Goal: Task Accomplishment & Management: Manage account settings

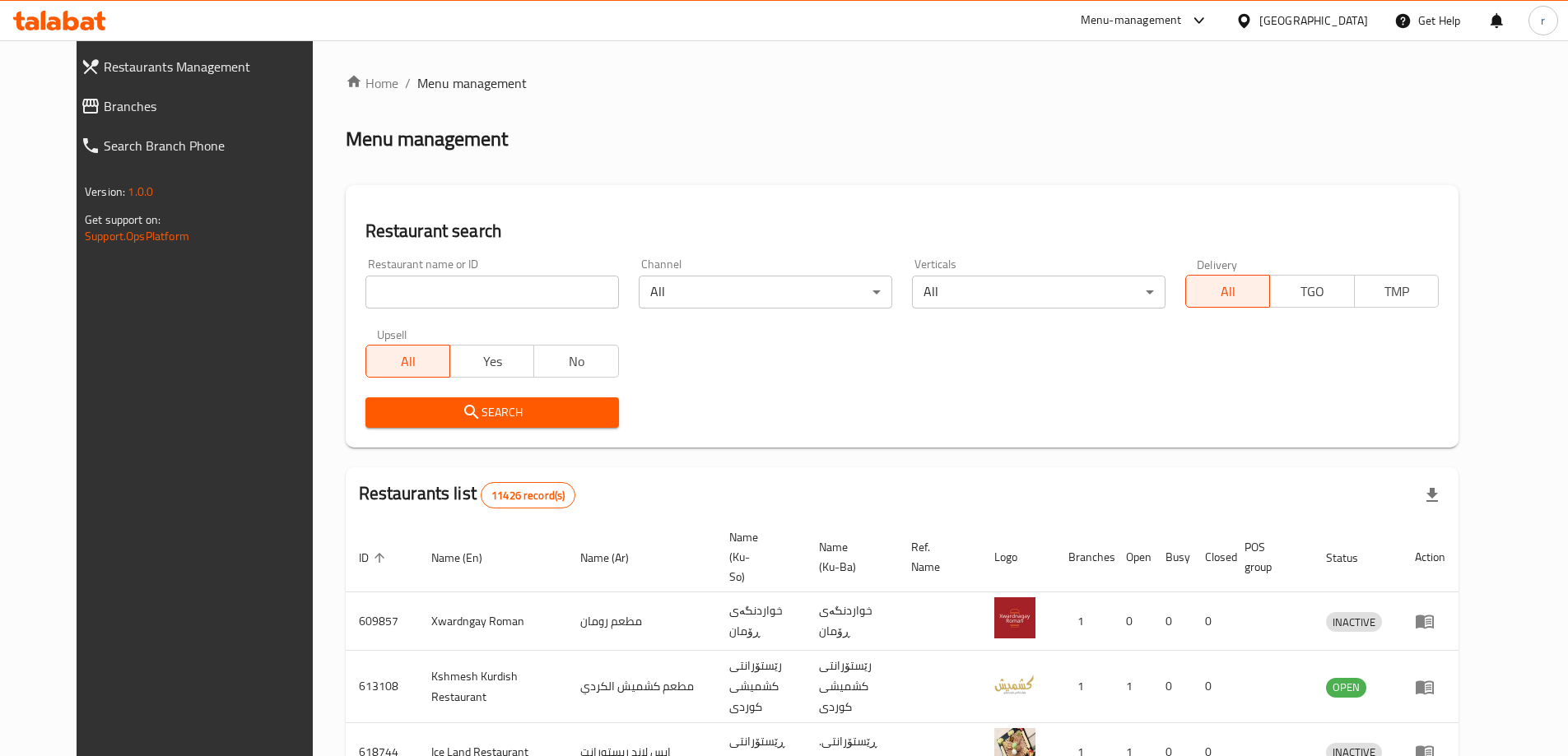
click at [388, 293] on input "search" at bounding box center [491, 292] width 253 height 33
paste input "Infinity Chicken"
type input "Infinity Chicken"
click at [379, 420] on span "Search" at bounding box center [492, 413] width 227 height 21
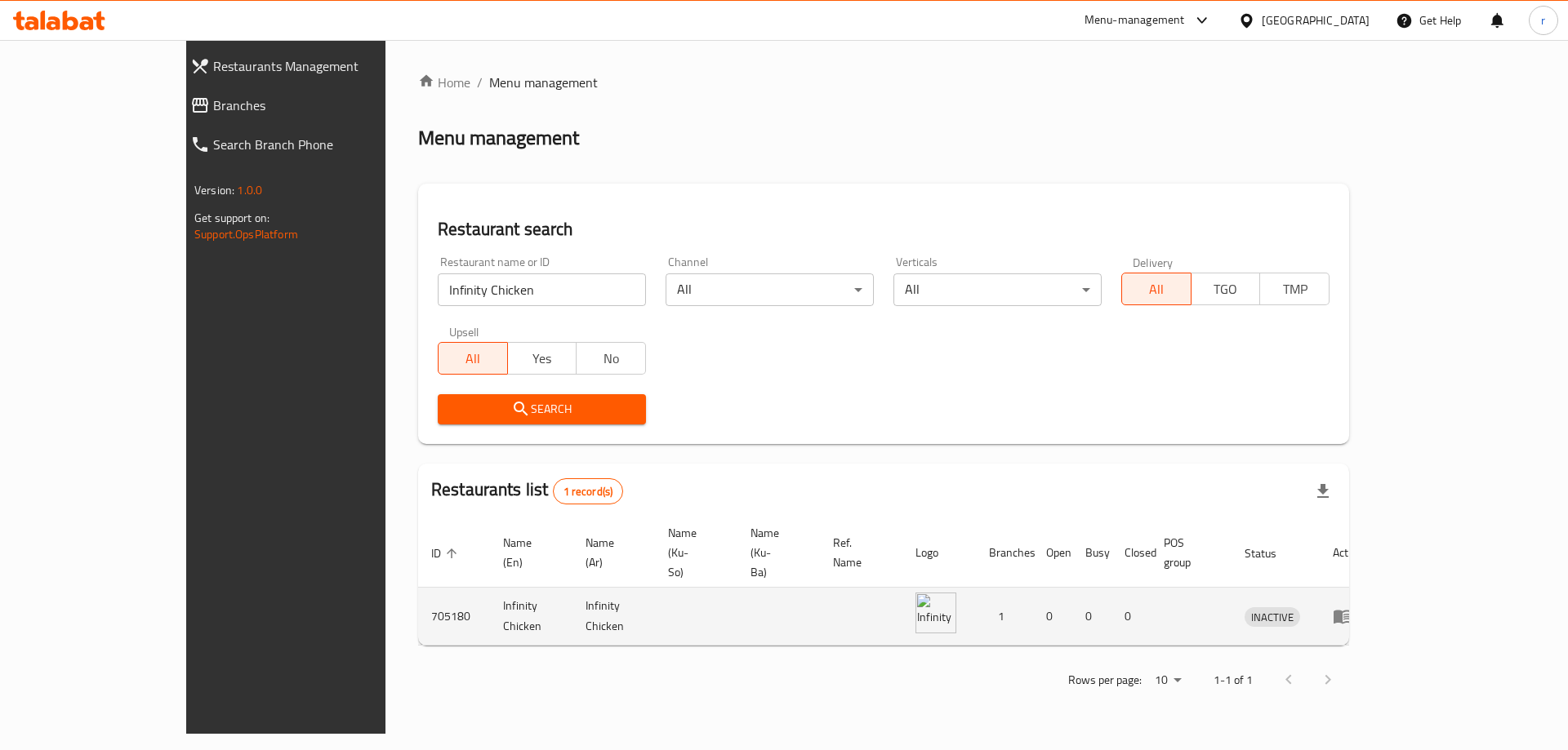
click at [1352, 607] on icon "enhanced table" at bounding box center [1342, 617] width 20 height 20
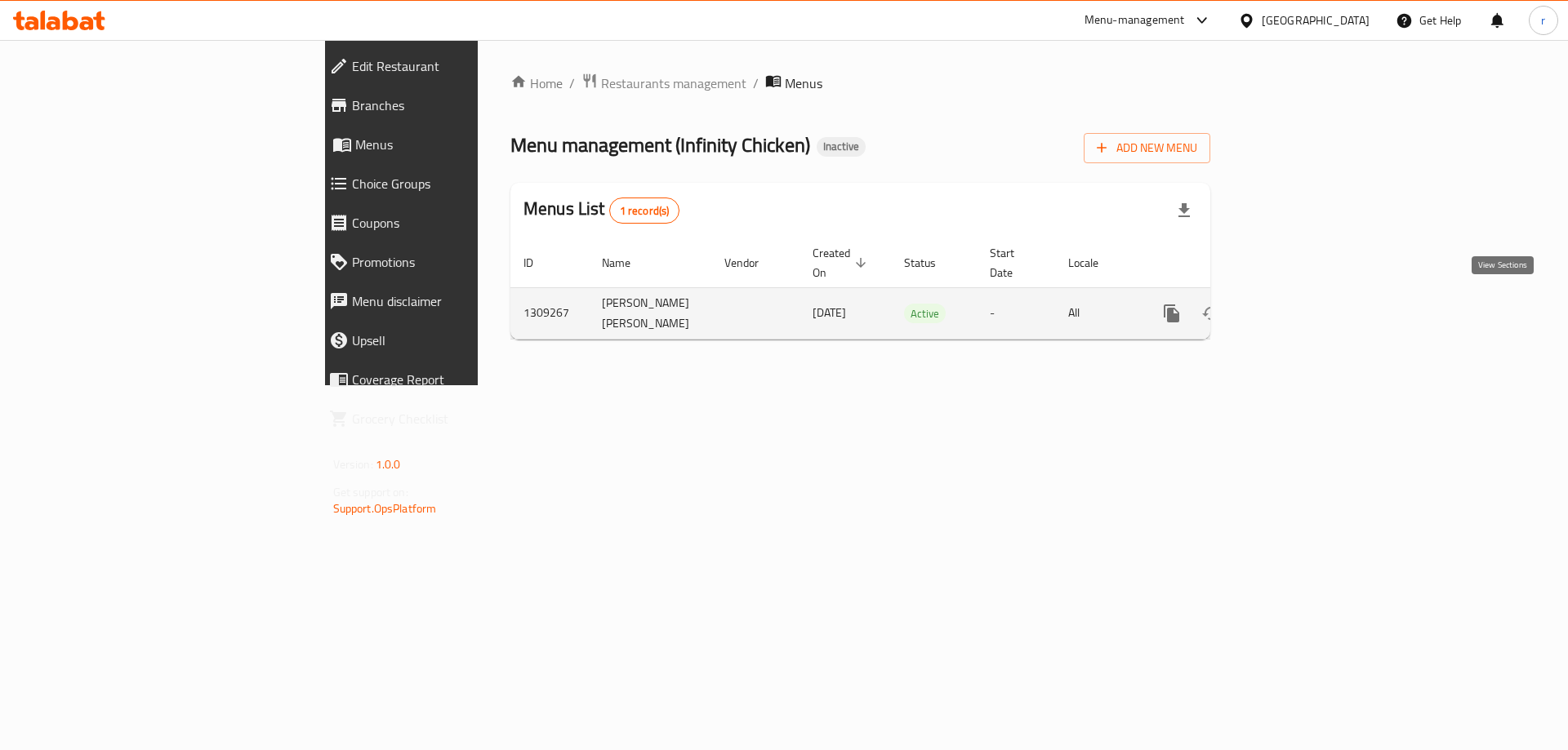
click at [1299, 309] on icon "enhanced table" at bounding box center [1289, 313] width 20 height 20
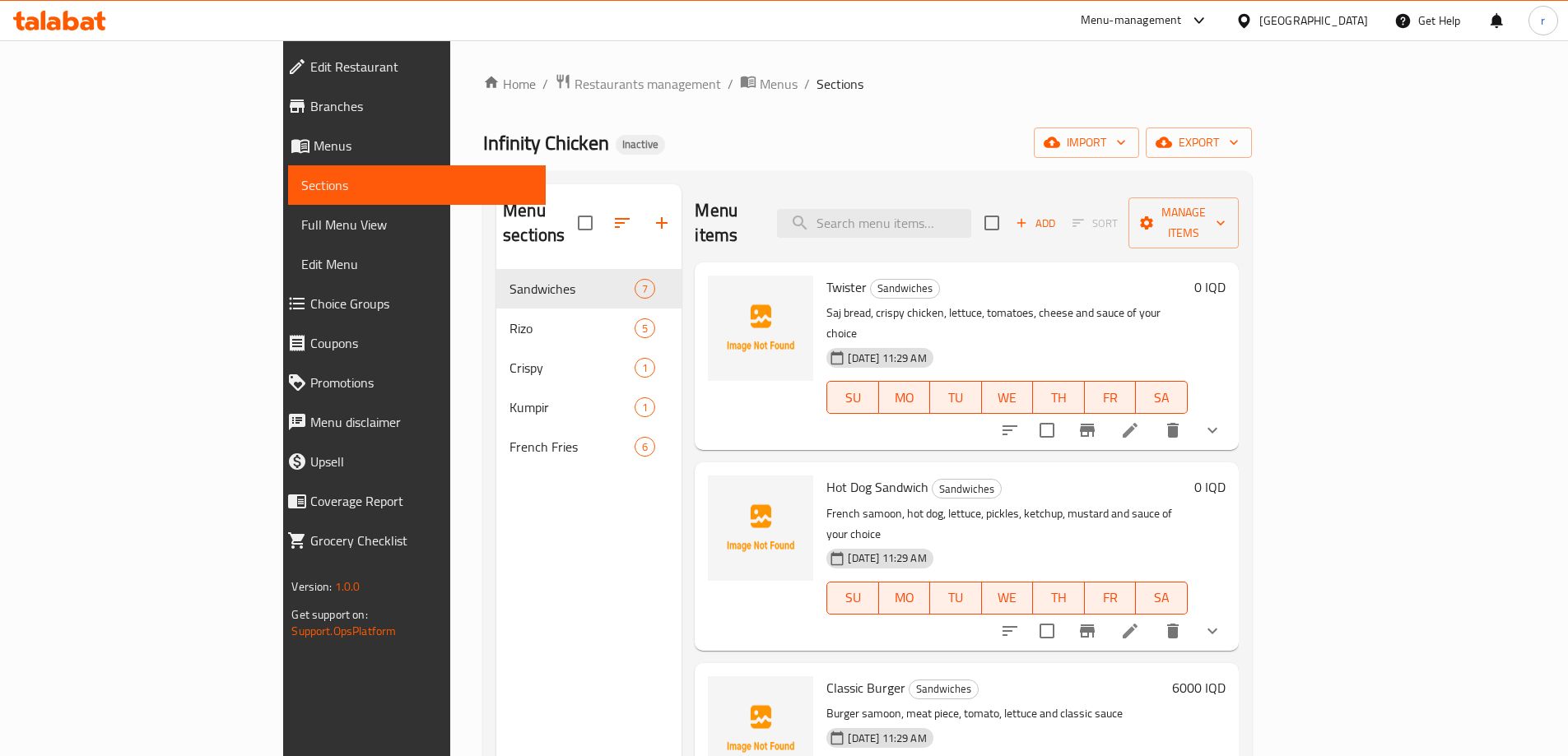
click at [301, 230] on span "Full Menu View" at bounding box center [416, 225] width 231 height 20
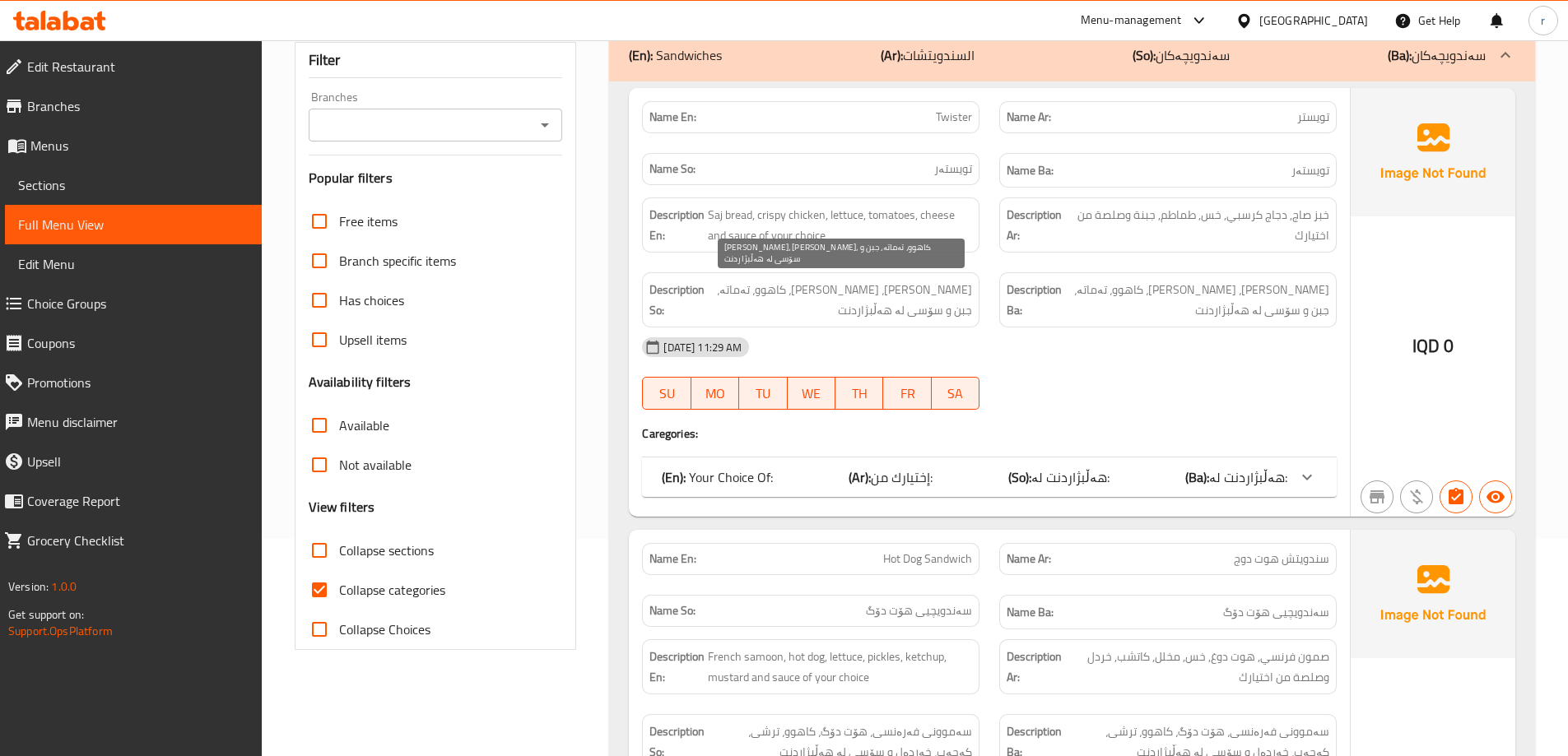
scroll to position [220, 0]
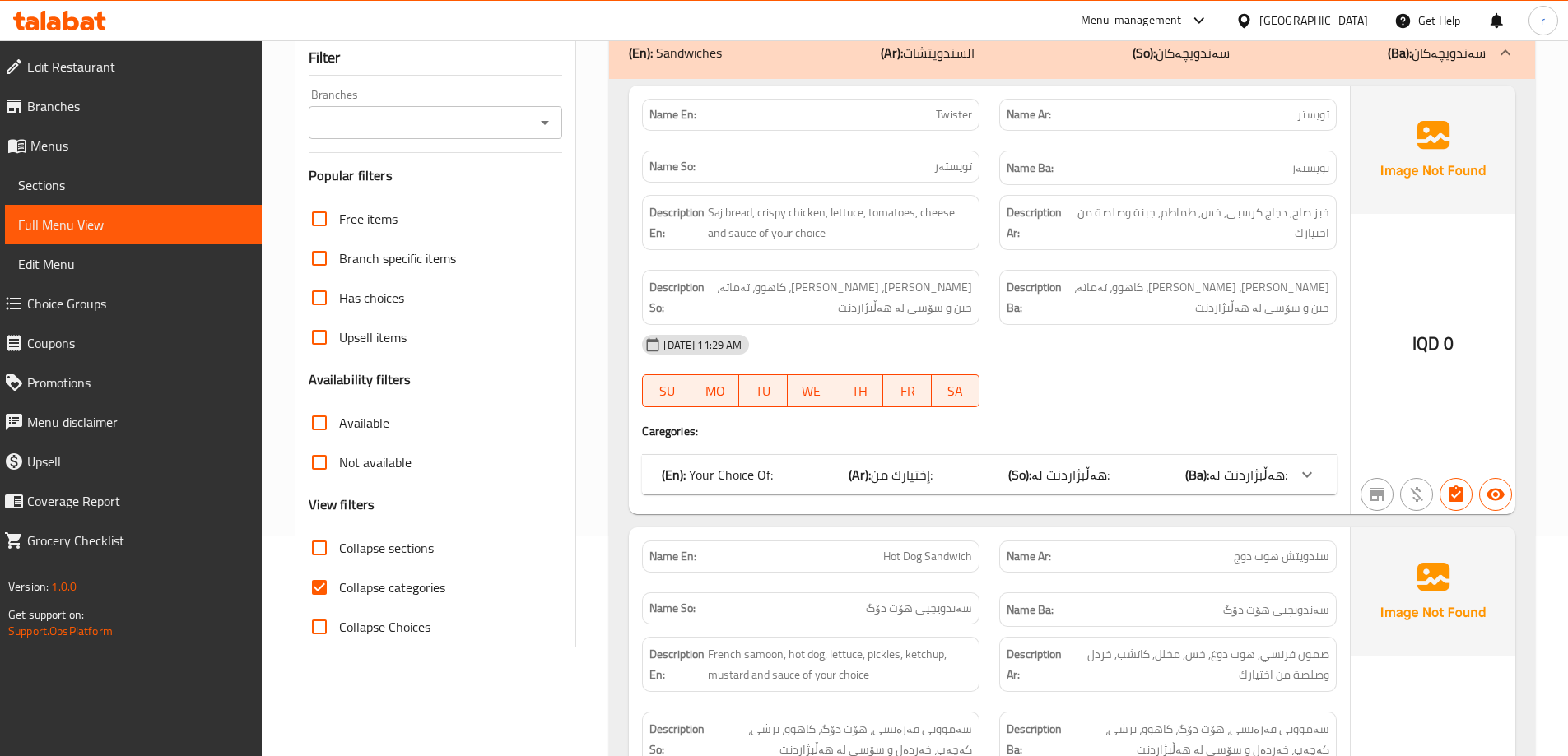
click at [329, 588] on input "Collapse categories" at bounding box center [318, 587] width 39 height 39
checkbox input "false"
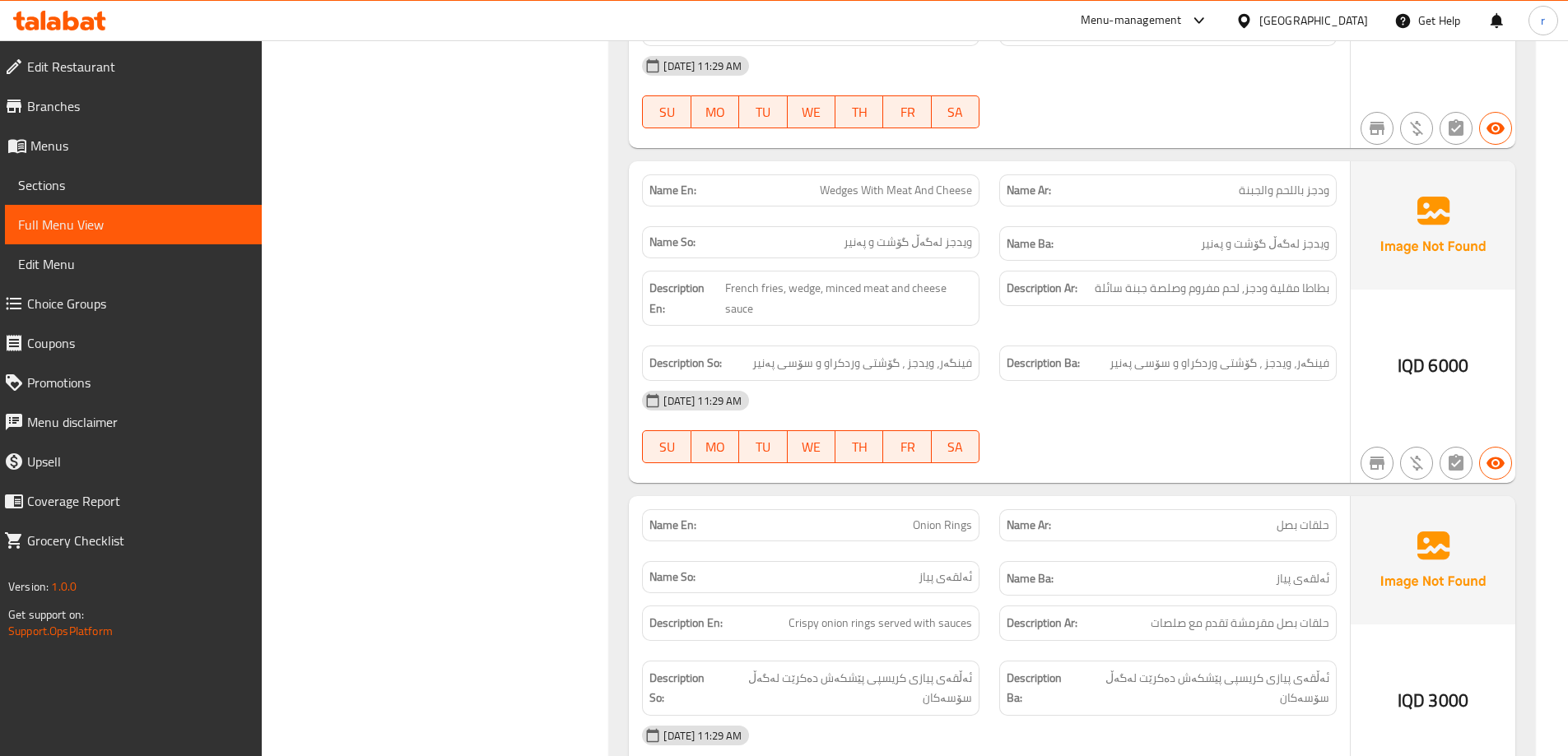
scroll to position [8197, 0]
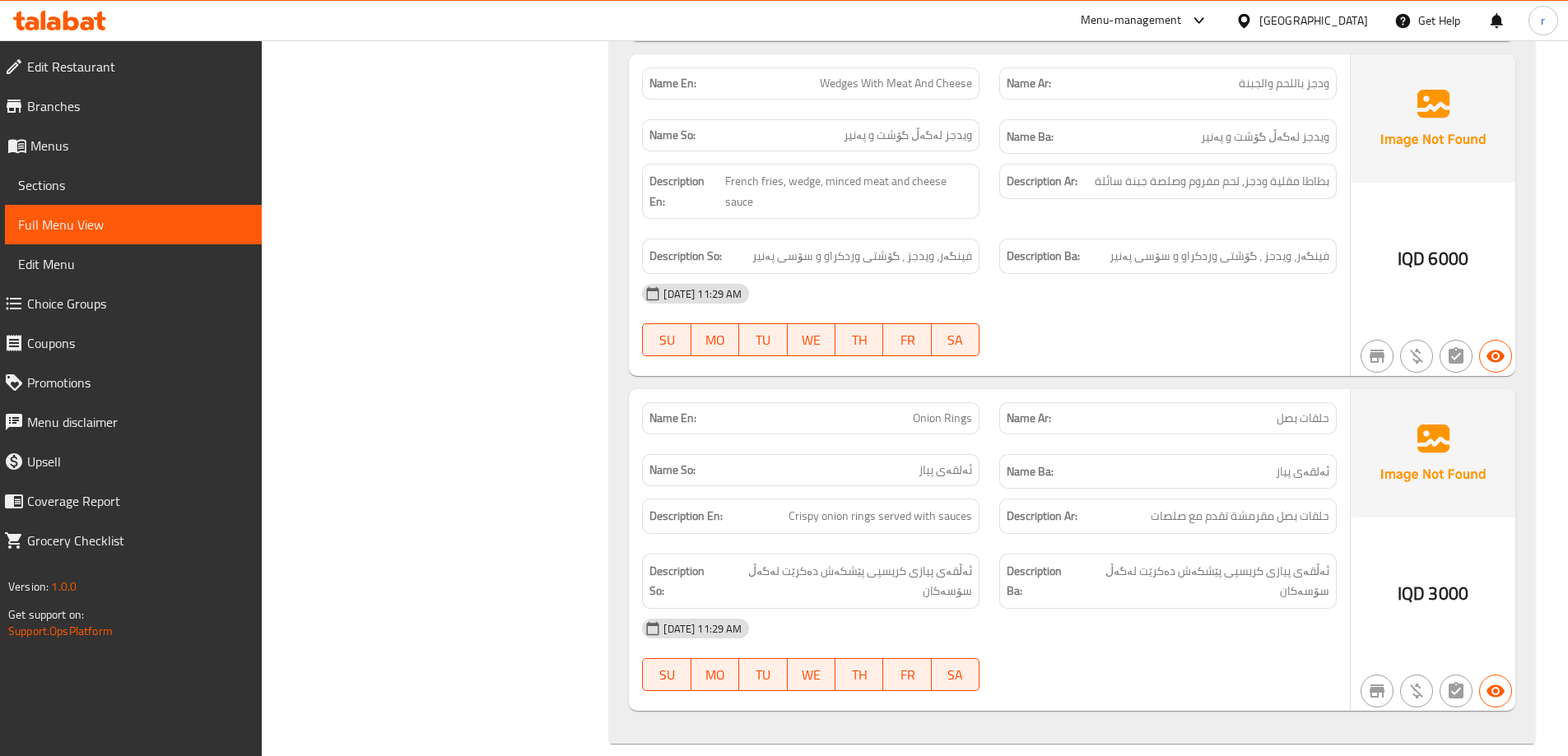
click at [173, 184] on span "Sections" at bounding box center [134, 185] width 231 height 20
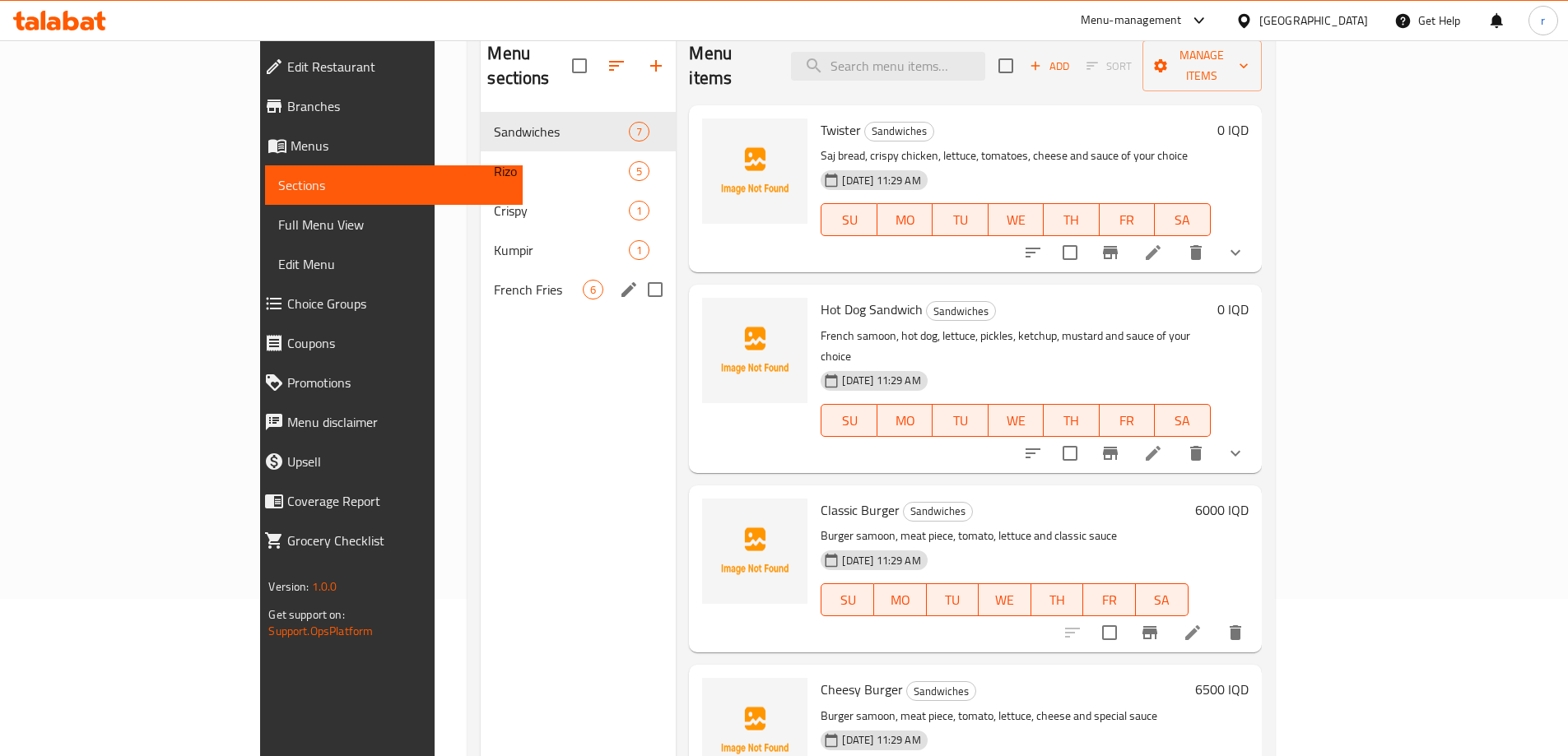
scroll to position [121, 0]
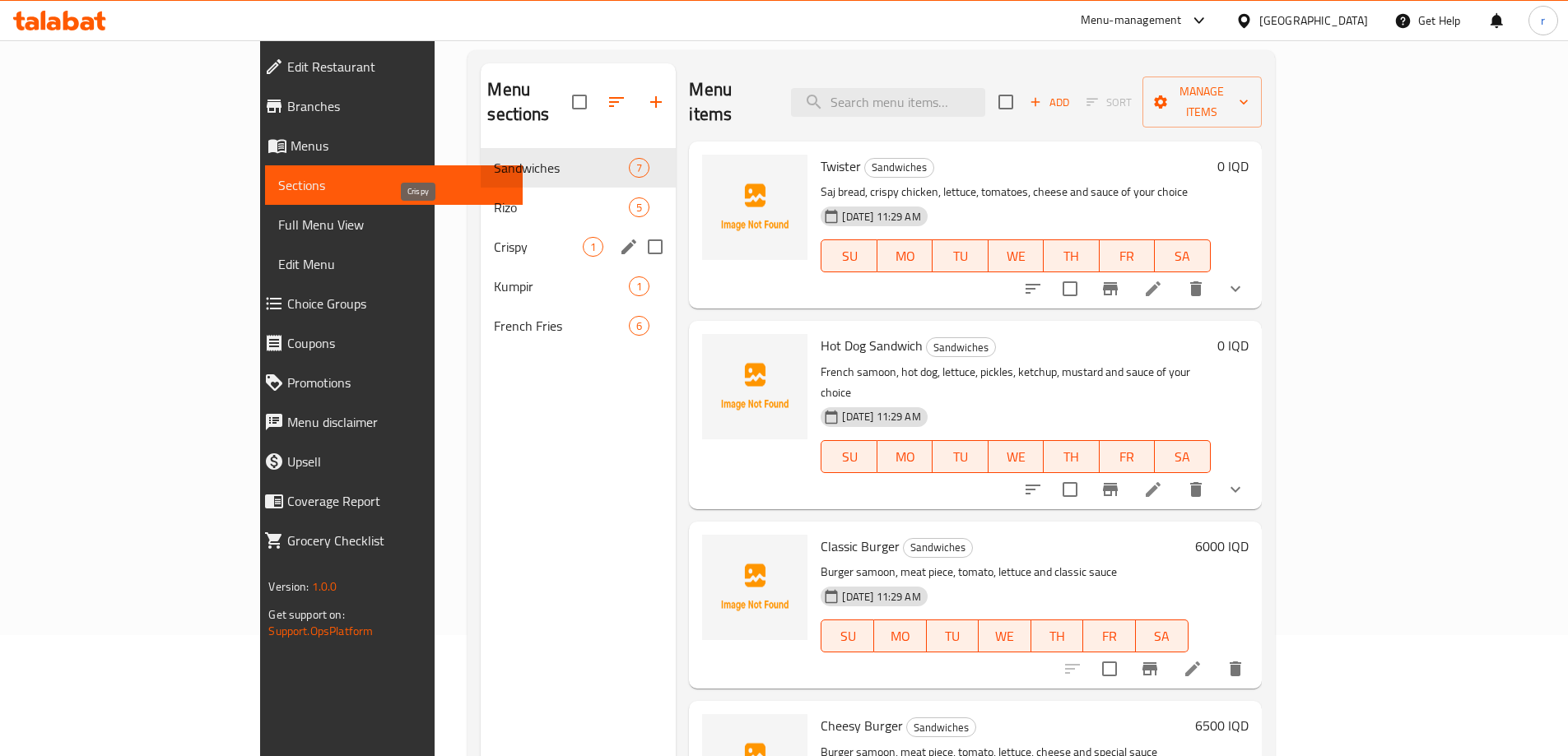
click at [494, 237] on span "Crispy" at bounding box center [538, 247] width 89 height 20
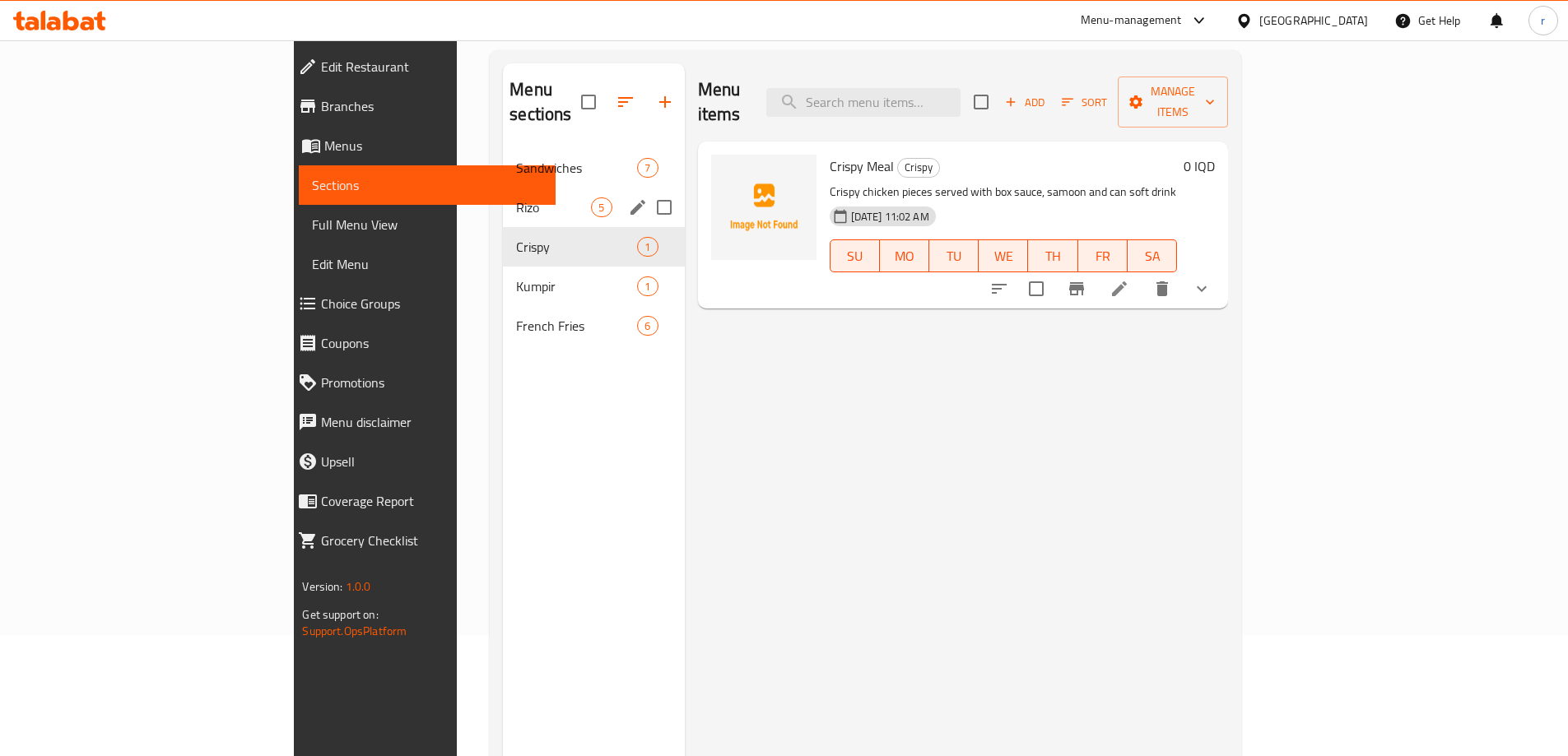
click at [503, 192] on div "[PERSON_NAME] 5" at bounding box center [593, 207] width 181 height 39
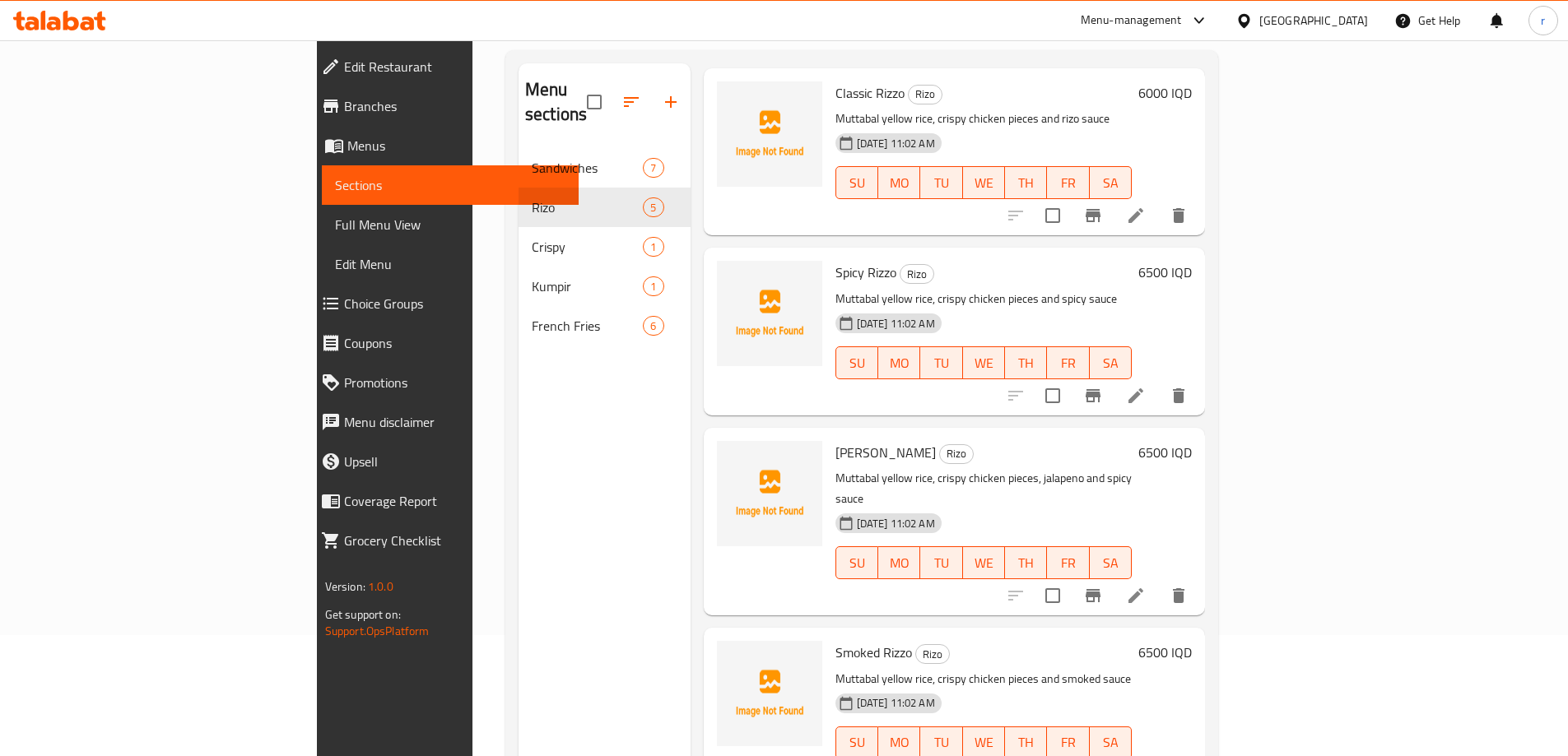
scroll to position [109, 0]
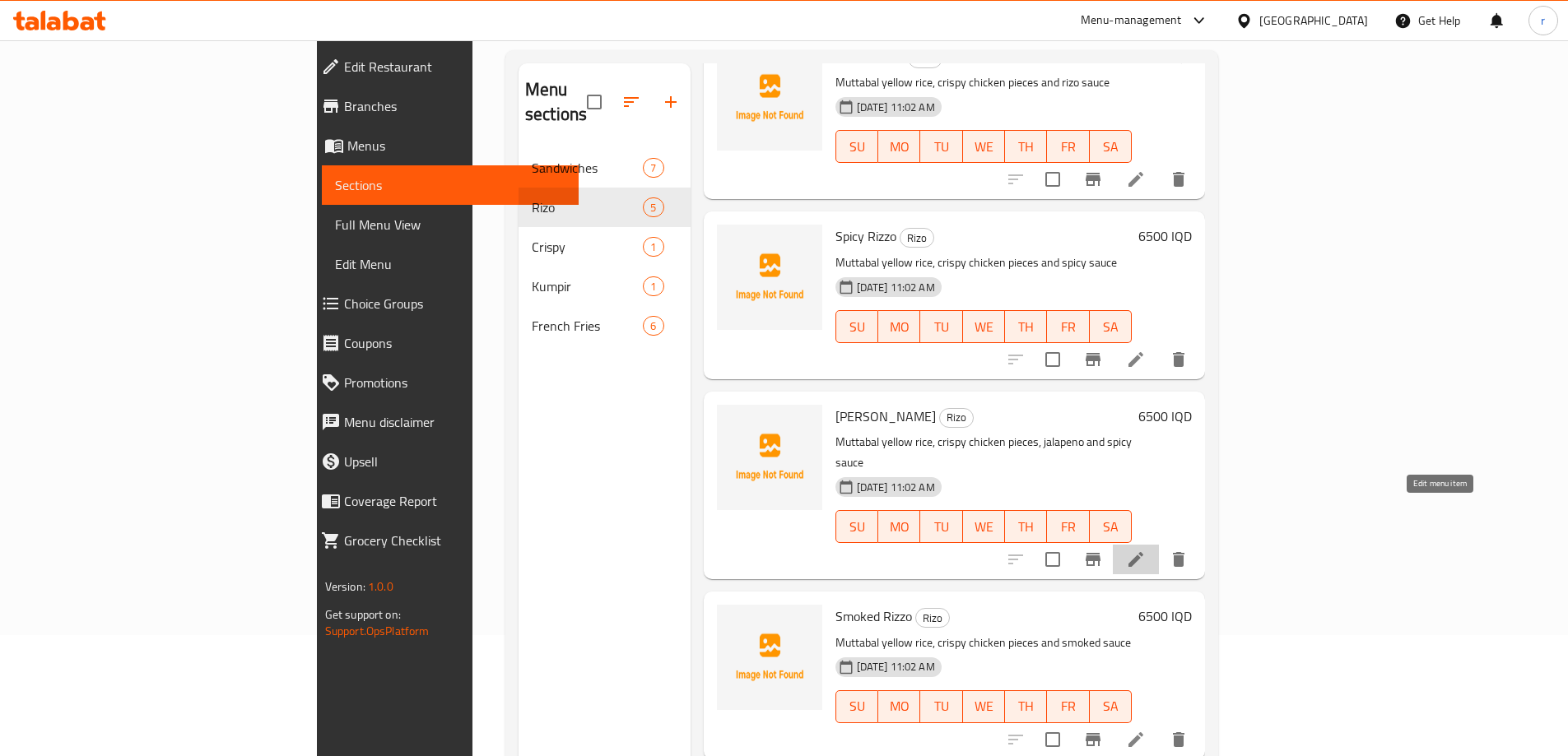
click at [1146, 550] on icon at bounding box center [1136, 560] width 20 height 20
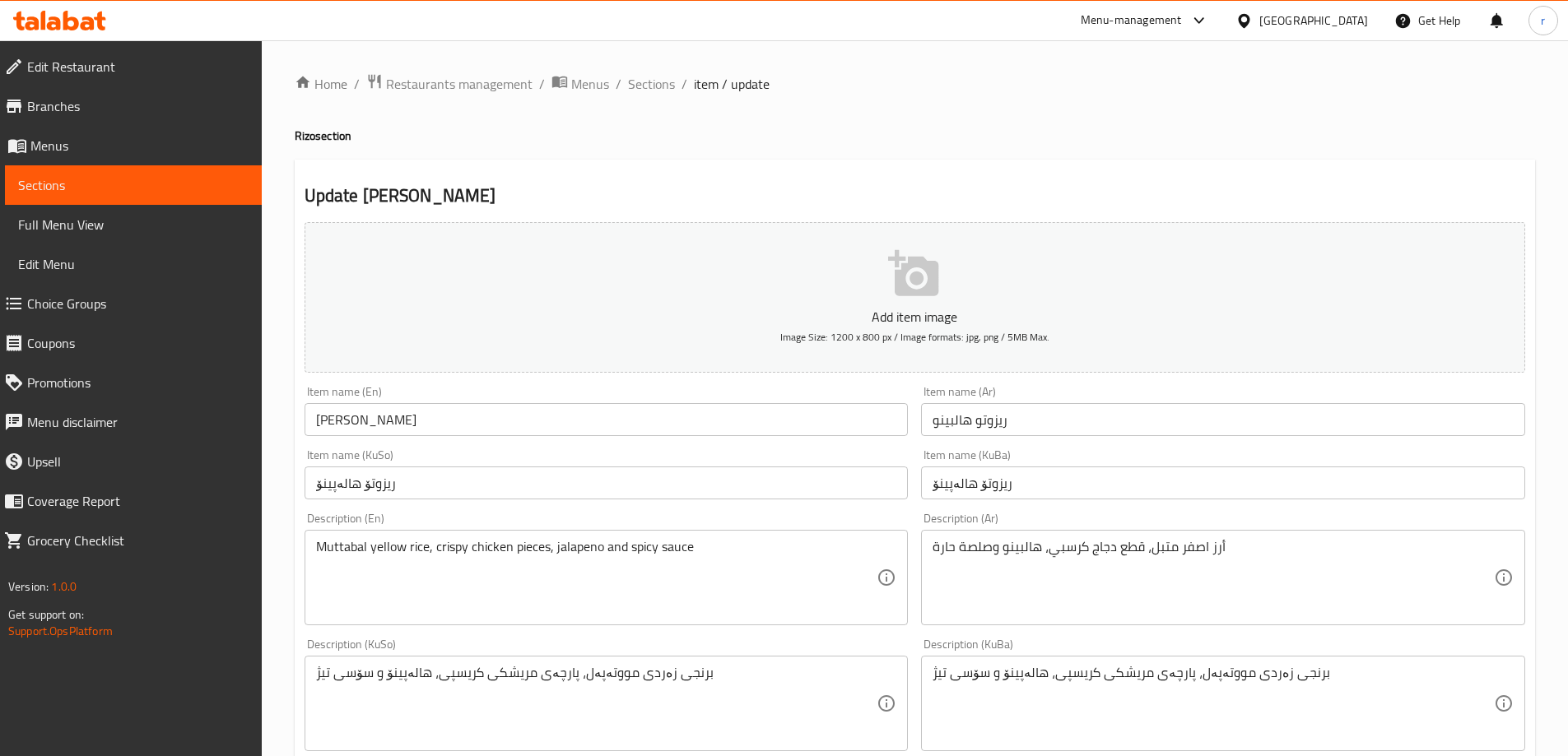
click at [480, 417] on input "[PERSON_NAME]" at bounding box center [606, 419] width 604 height 33
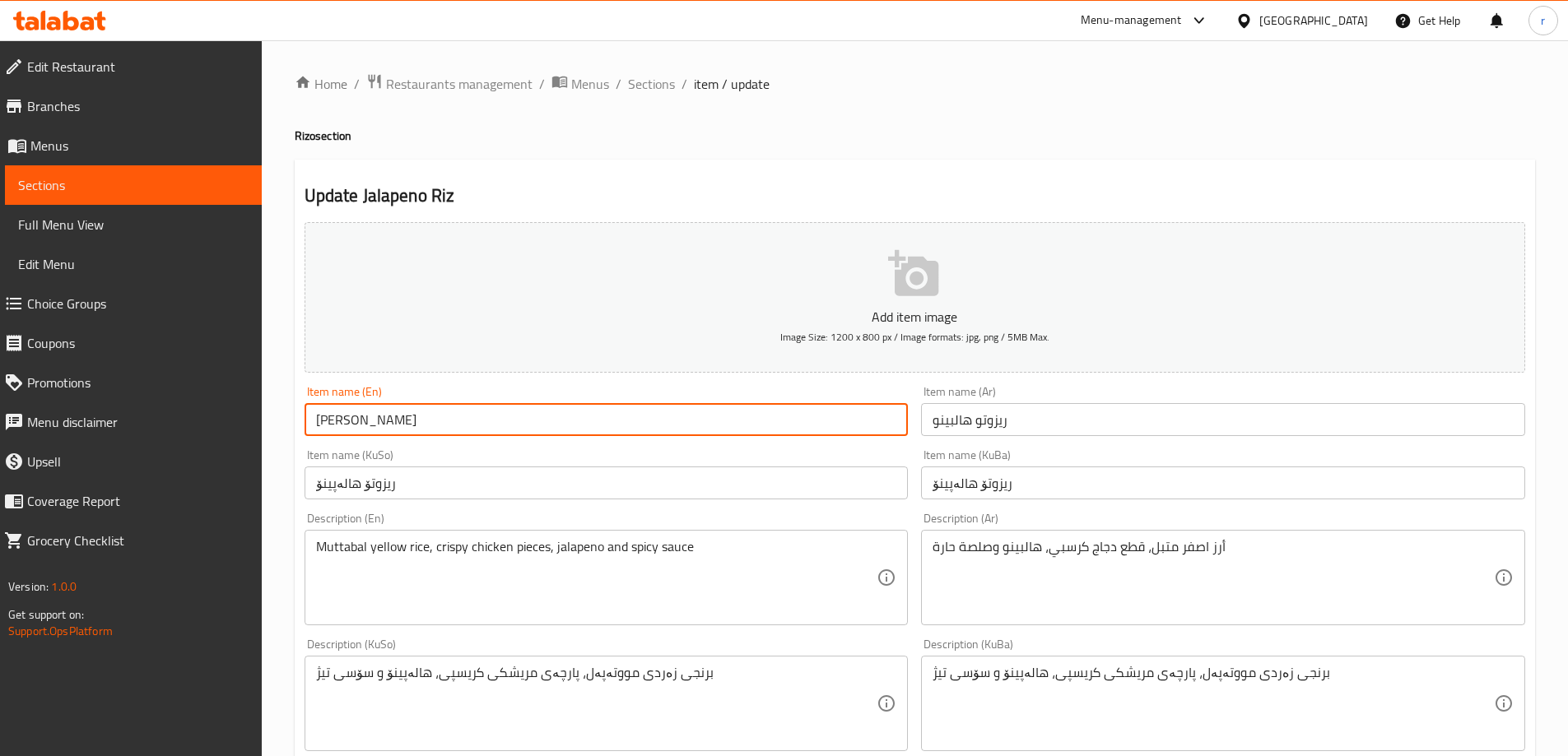
type input "[PERSON_NAME]"
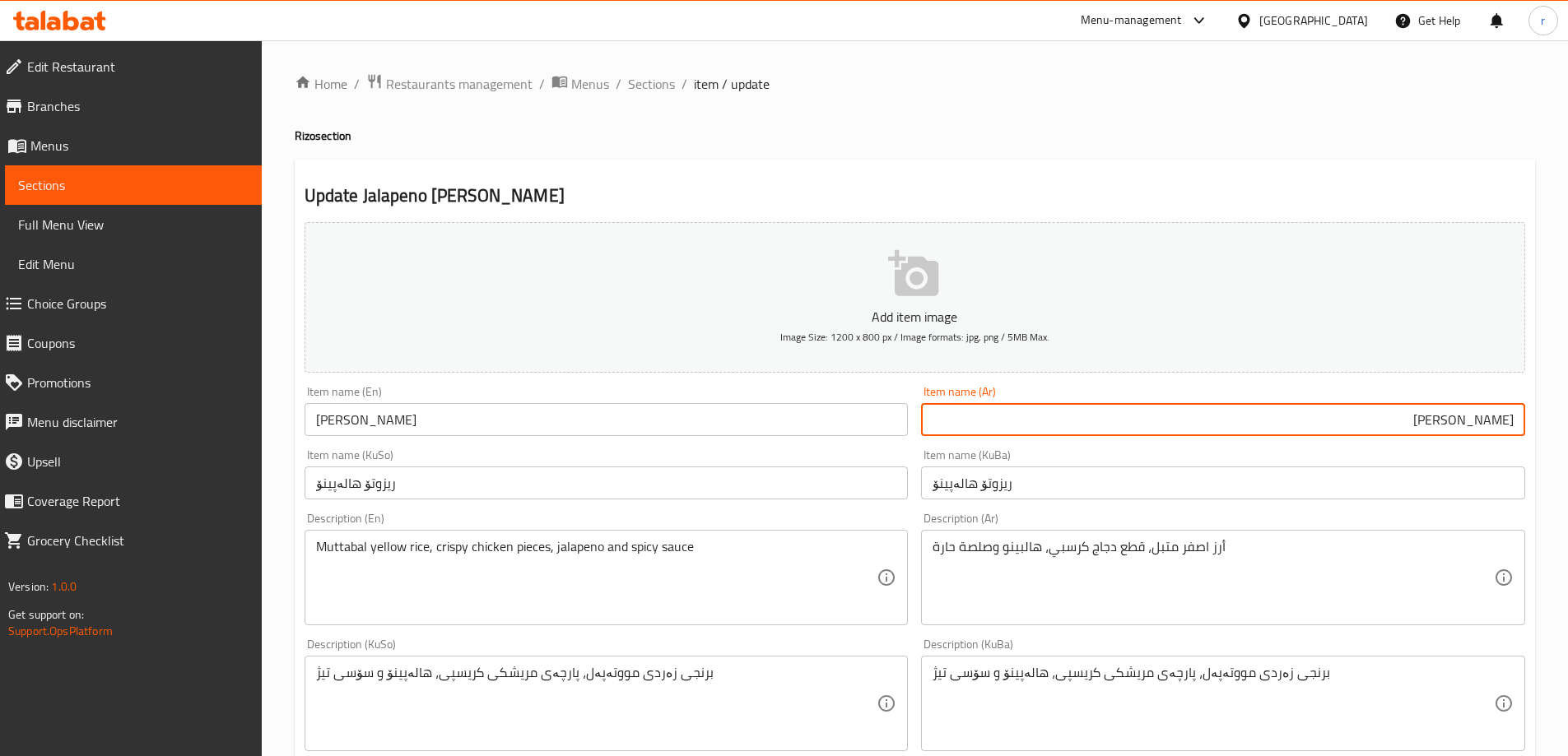
type input "[PERSON_NAME]"
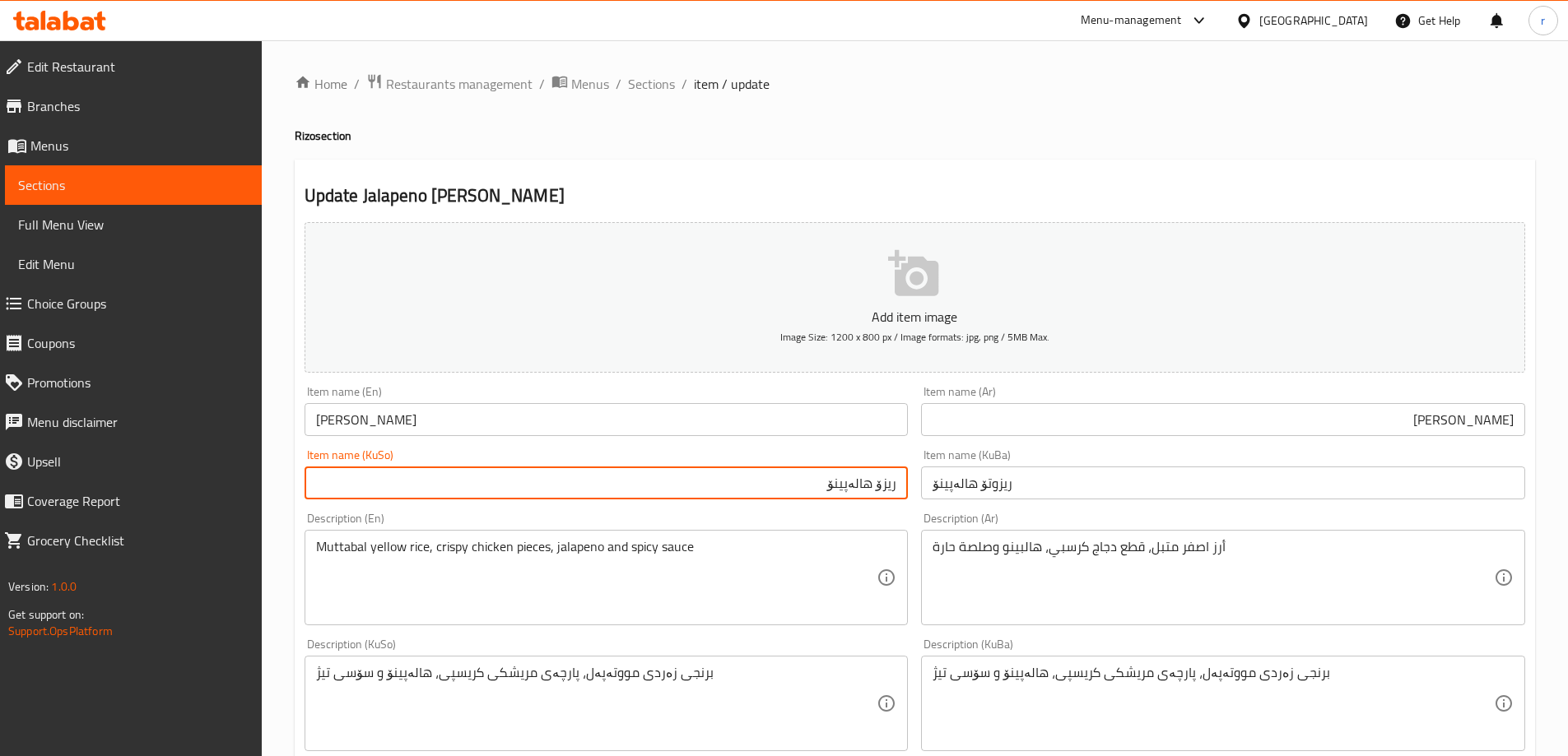
type input "ریزۆ هالەپینۆ"
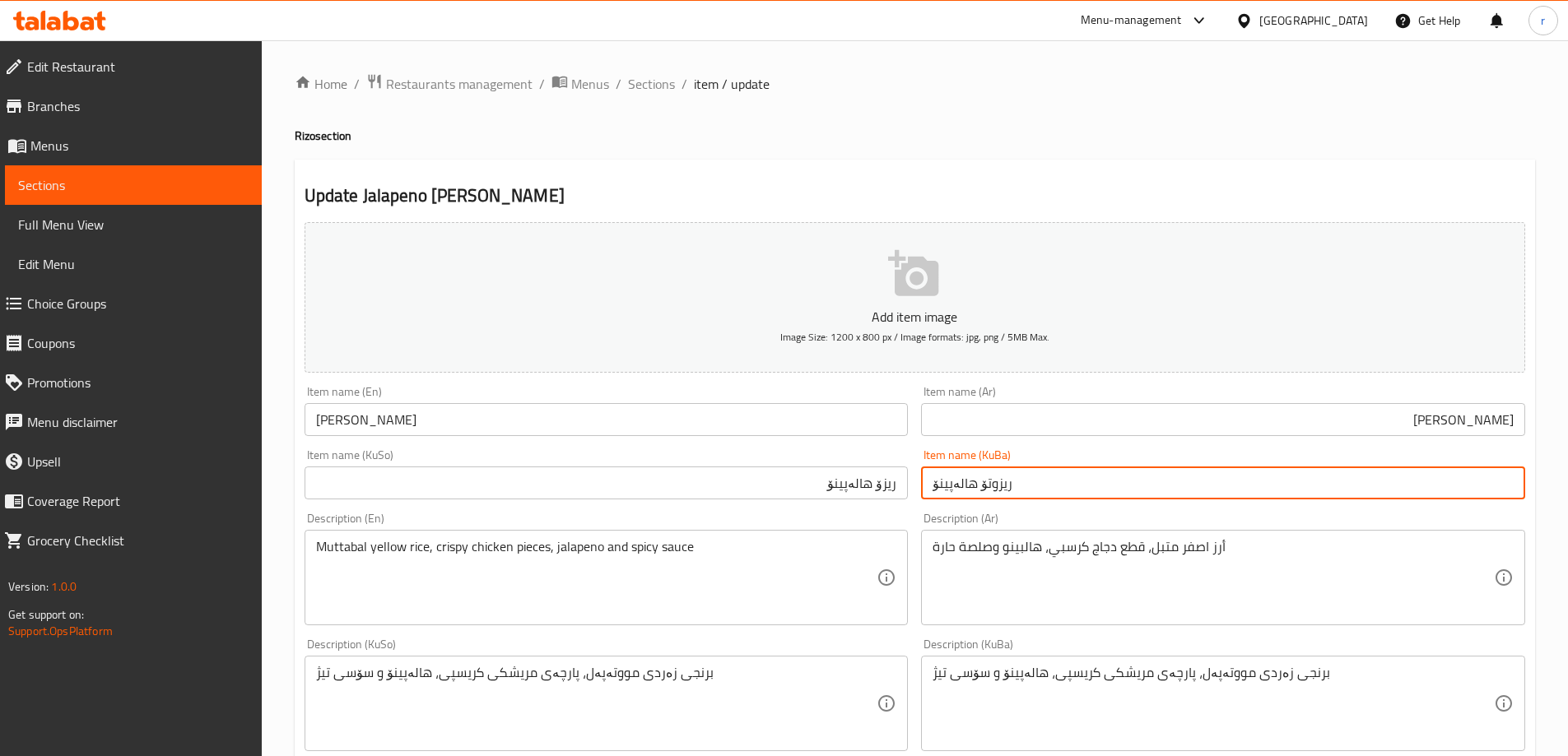
paste input "text"
type input "ریزۆ هالەپینۆ"
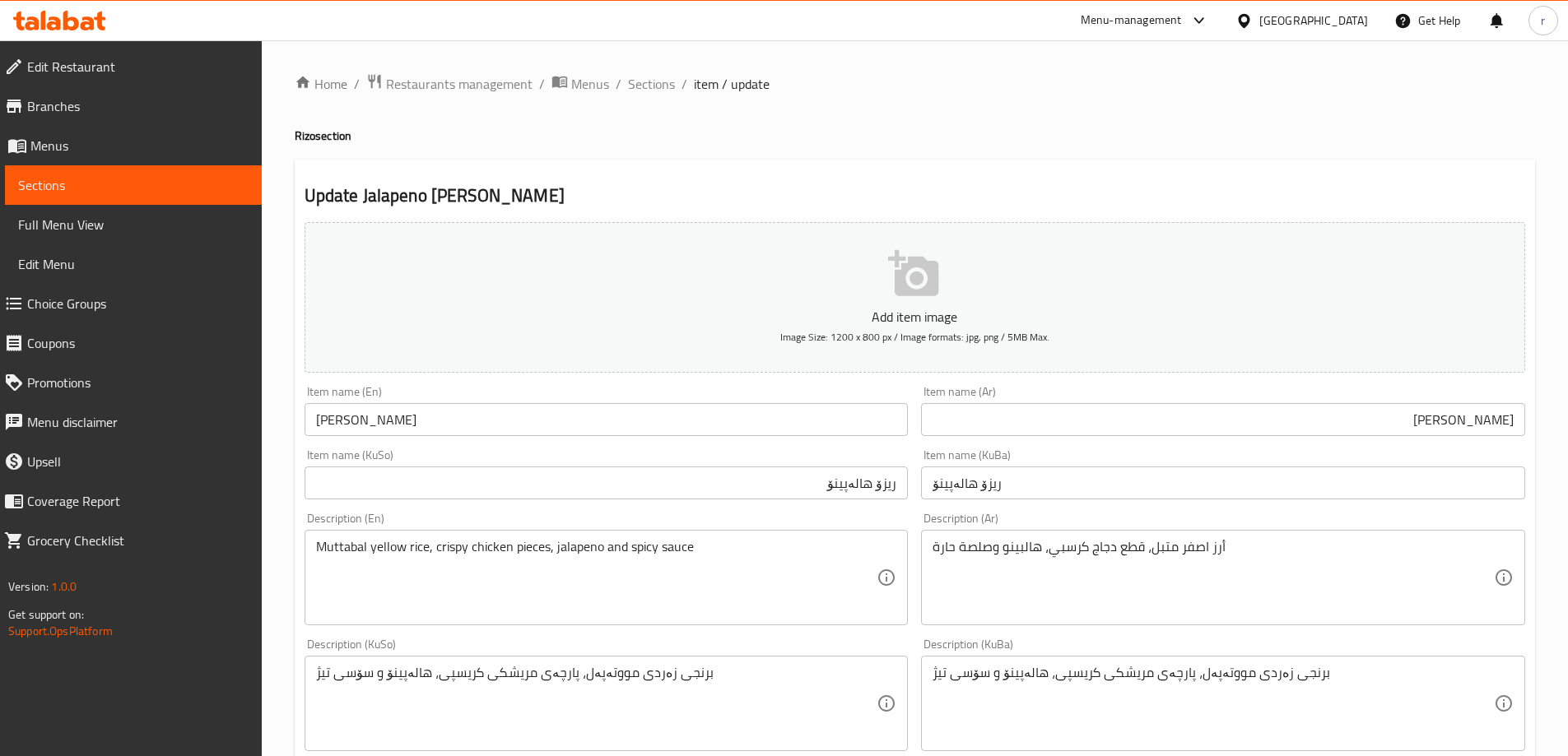
click at [507, 396] on div "Item name (En) [PERSON_NAME] Item name (En)" at bounding box center [606, 411] width 604 height 50
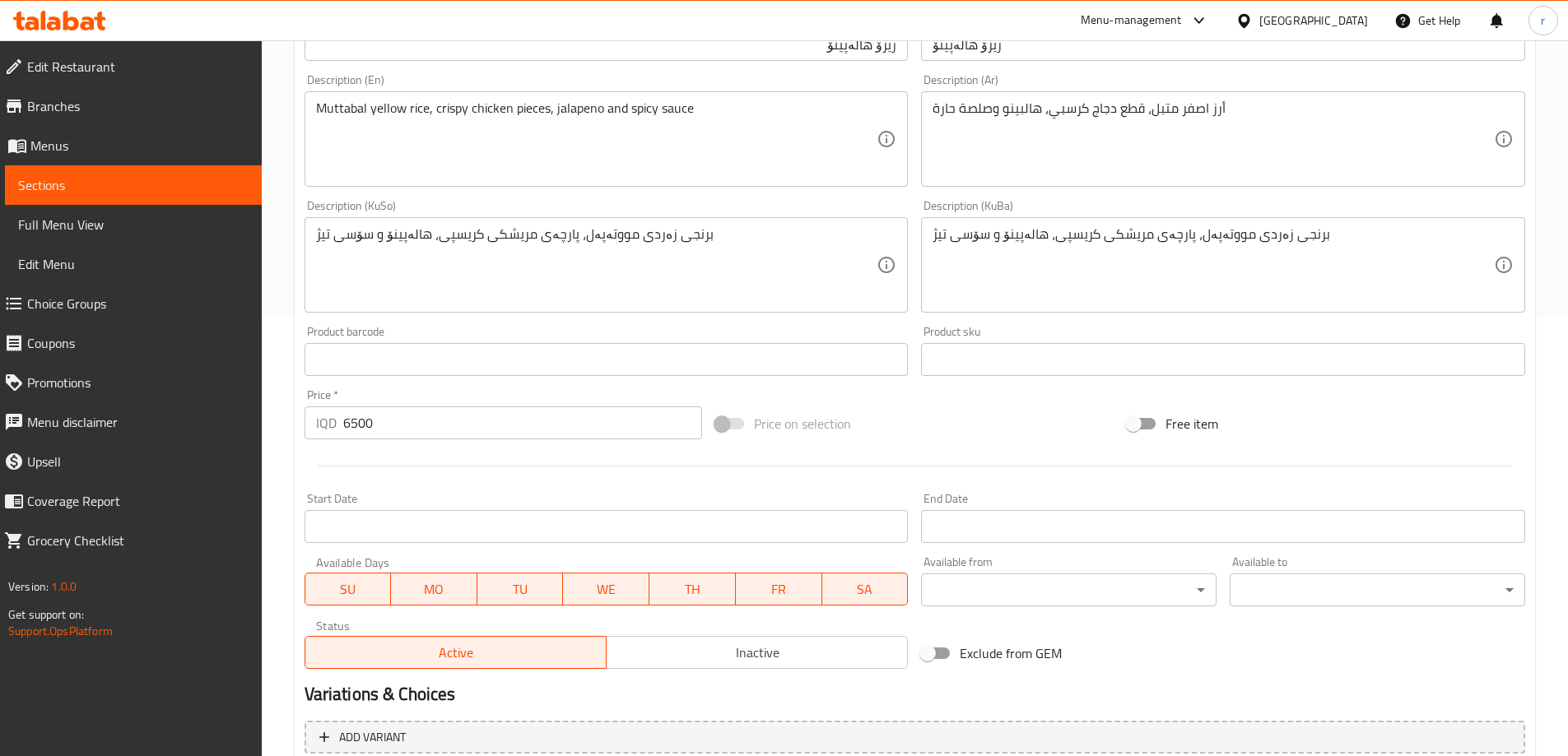
scroll to position [596, 0]
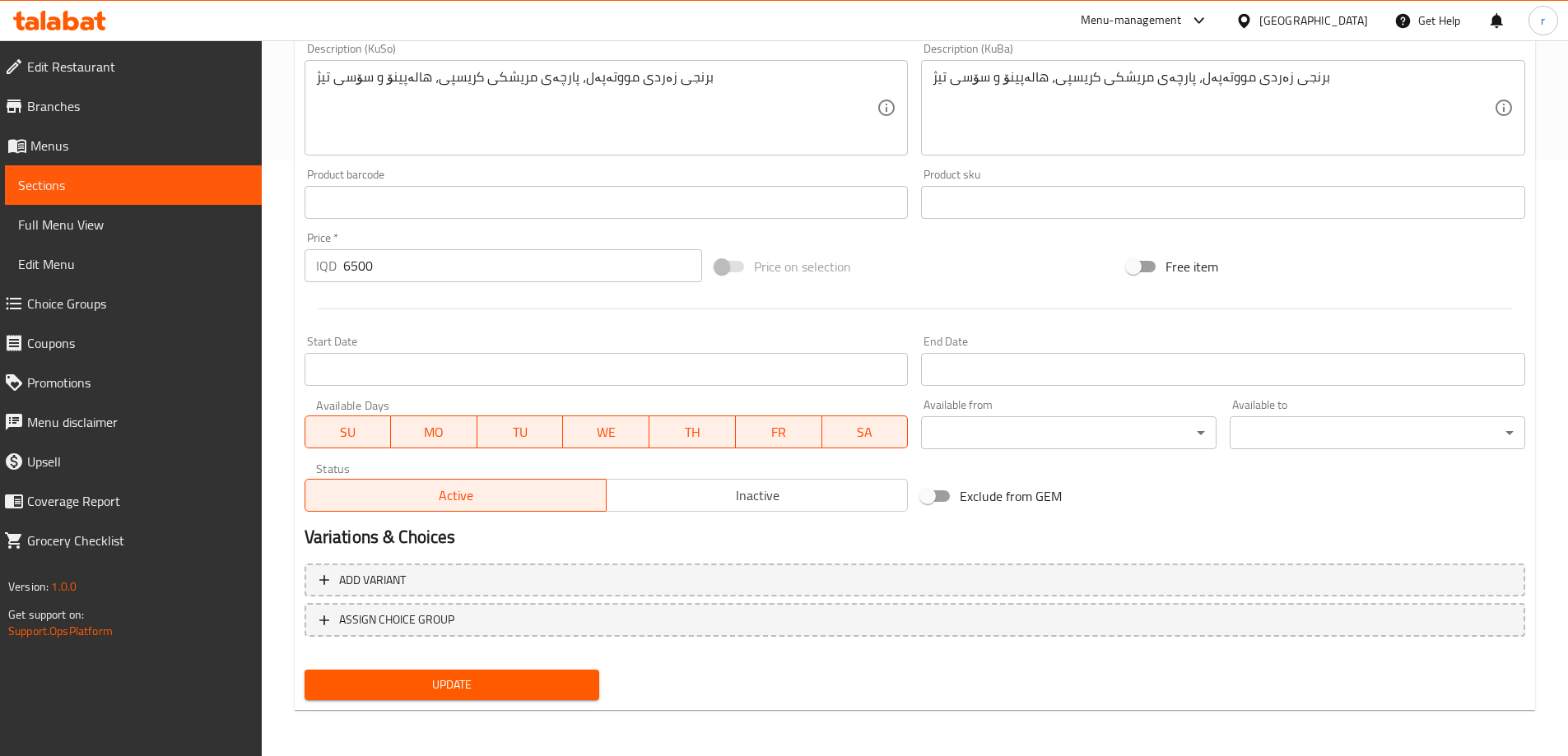
click at [485, 683] on span "Update" at bounding box center [452, 685] width 269 height 21
click at [129, 185] on span "Sections" at bounding box center [134, 185] width 231 height 20
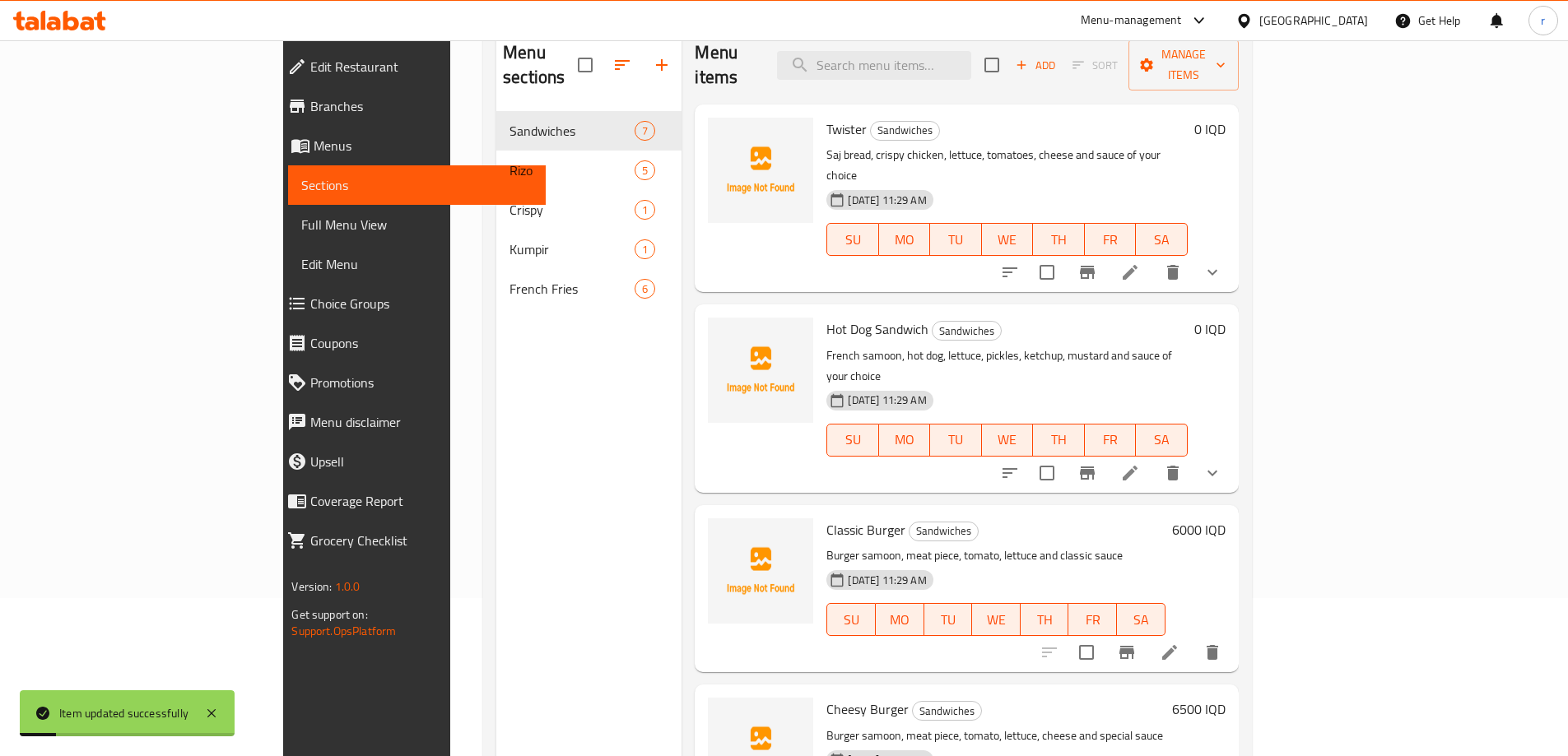
scroll to position [121, 0]
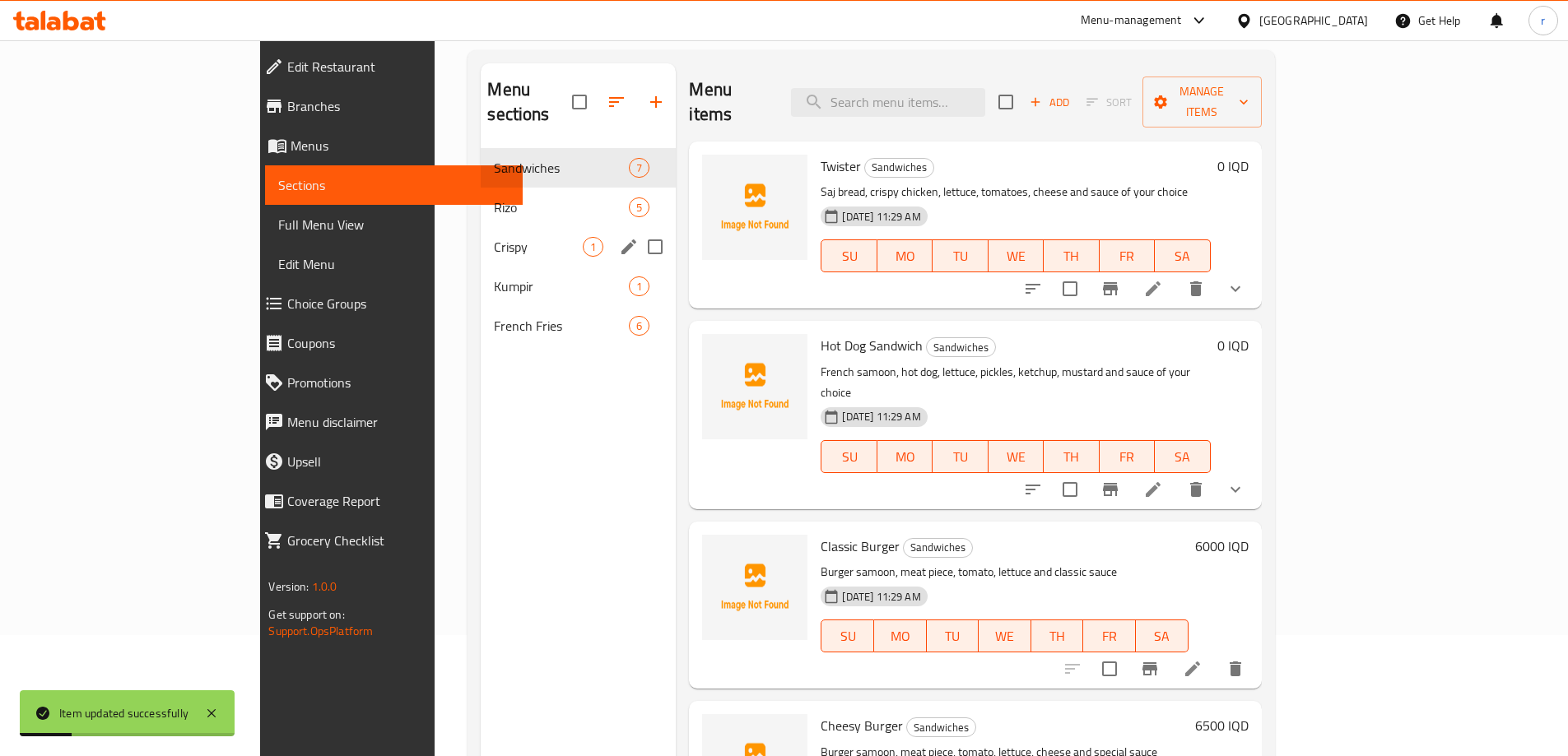
click at [481, 232] on div "Crispy 1" at bounding box center [578, 246] width 195 height 39
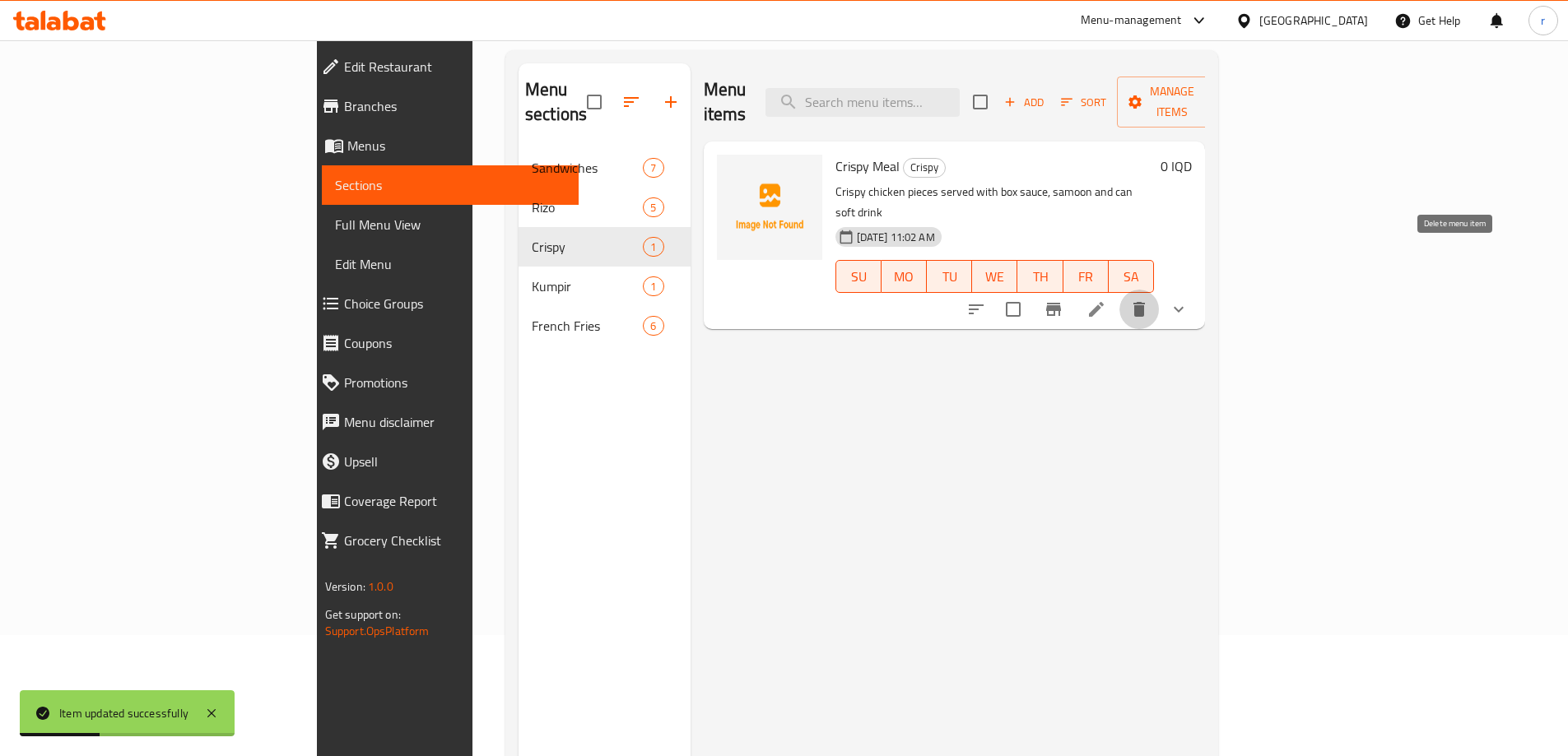
click at [1149, 299] on icon "delete" at bounding box center [1139, 309] width 20 height 20
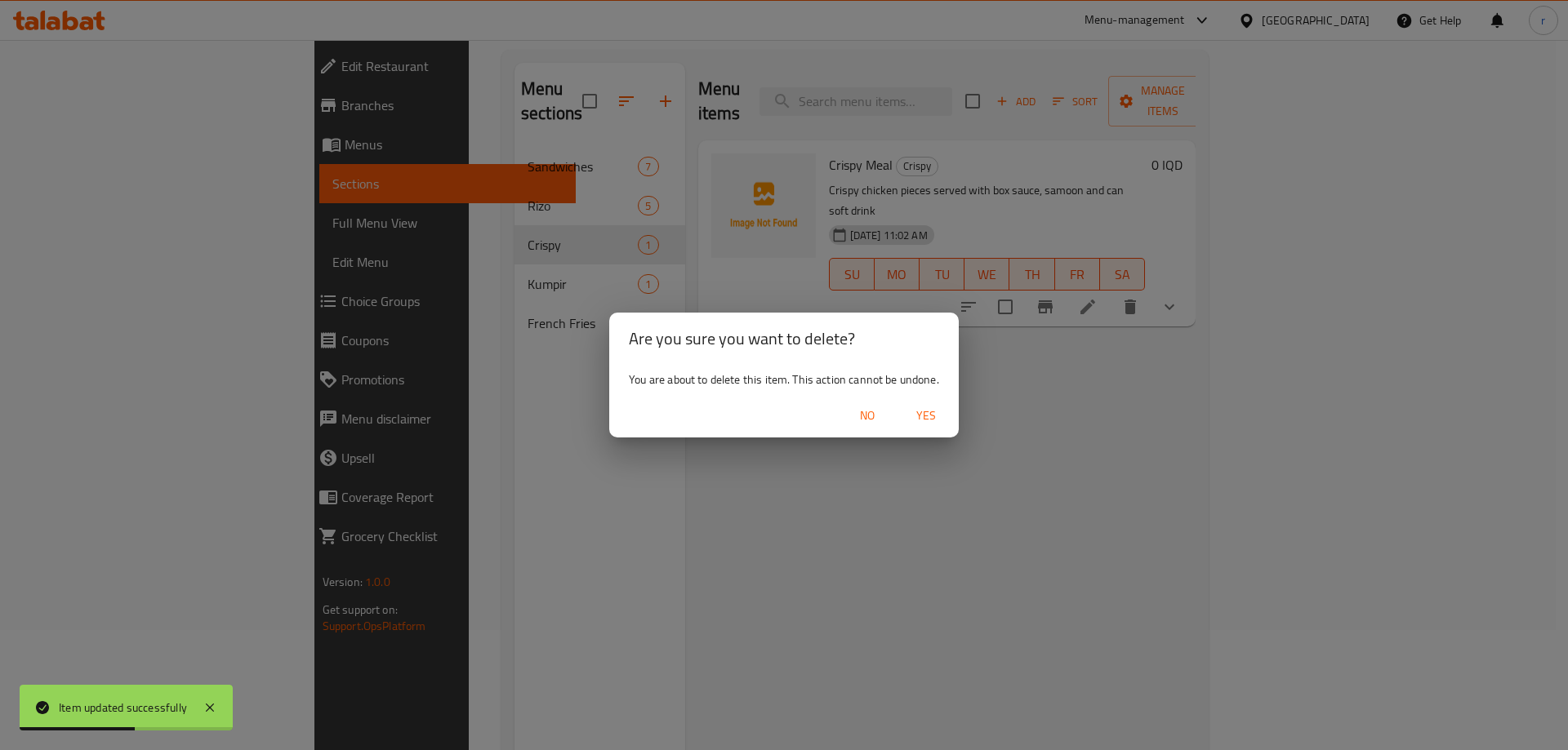
click at [920, 413] on span "Yes" at bounding box center [925, 415] width 39 height 21
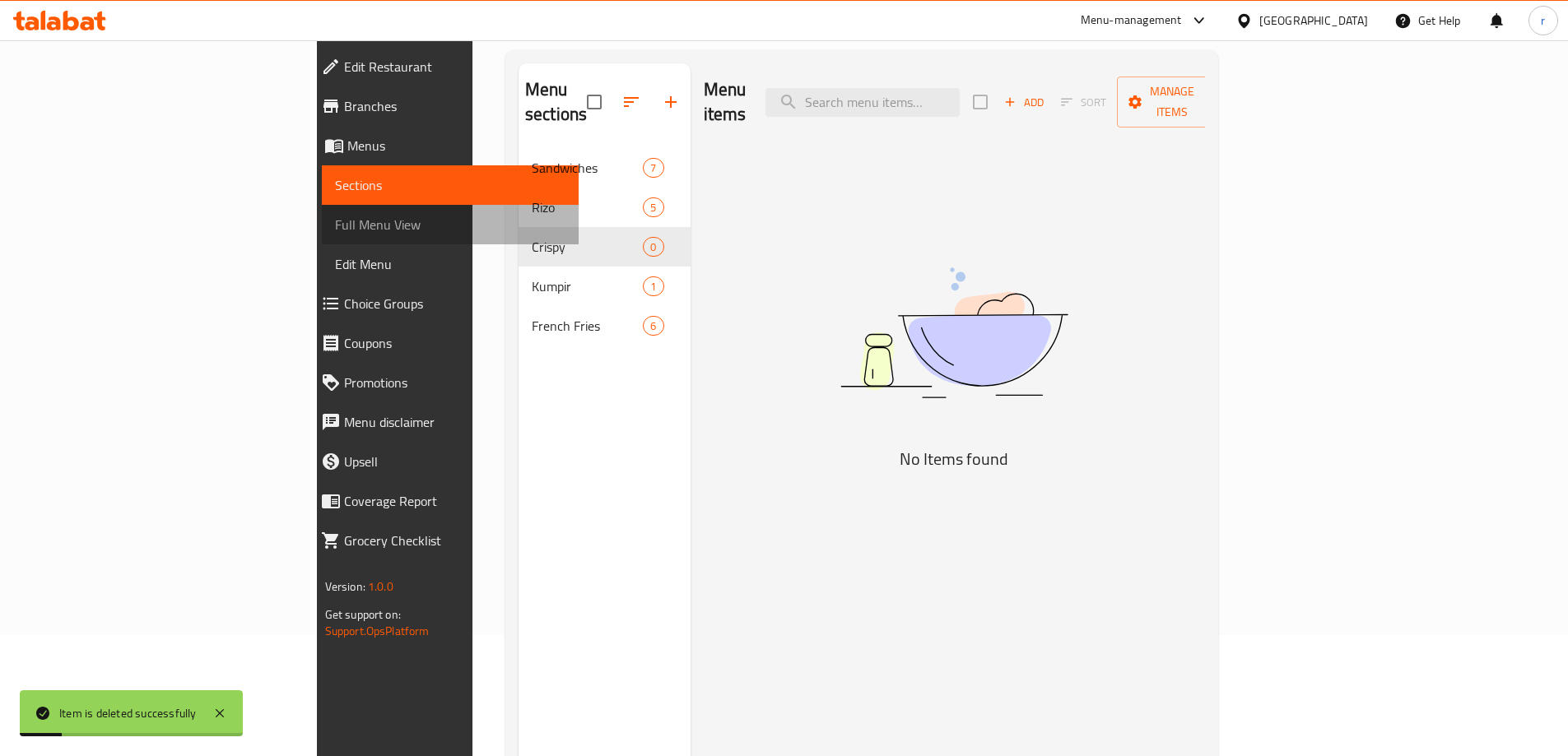
click at [335, 227] on span "Full Menu View" at bounding box center [451, 225] width 231 height 20
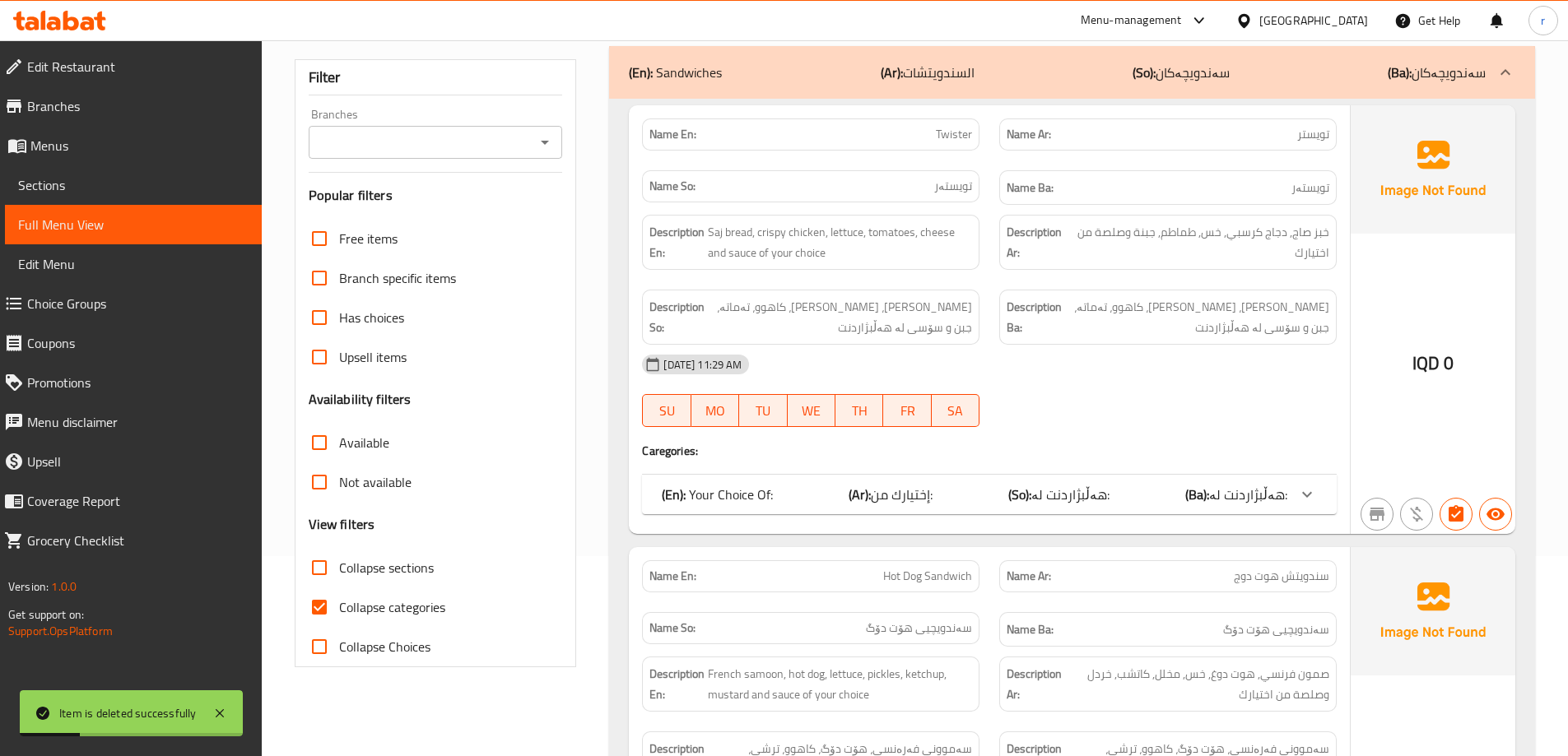
scroll to position [231, 0]
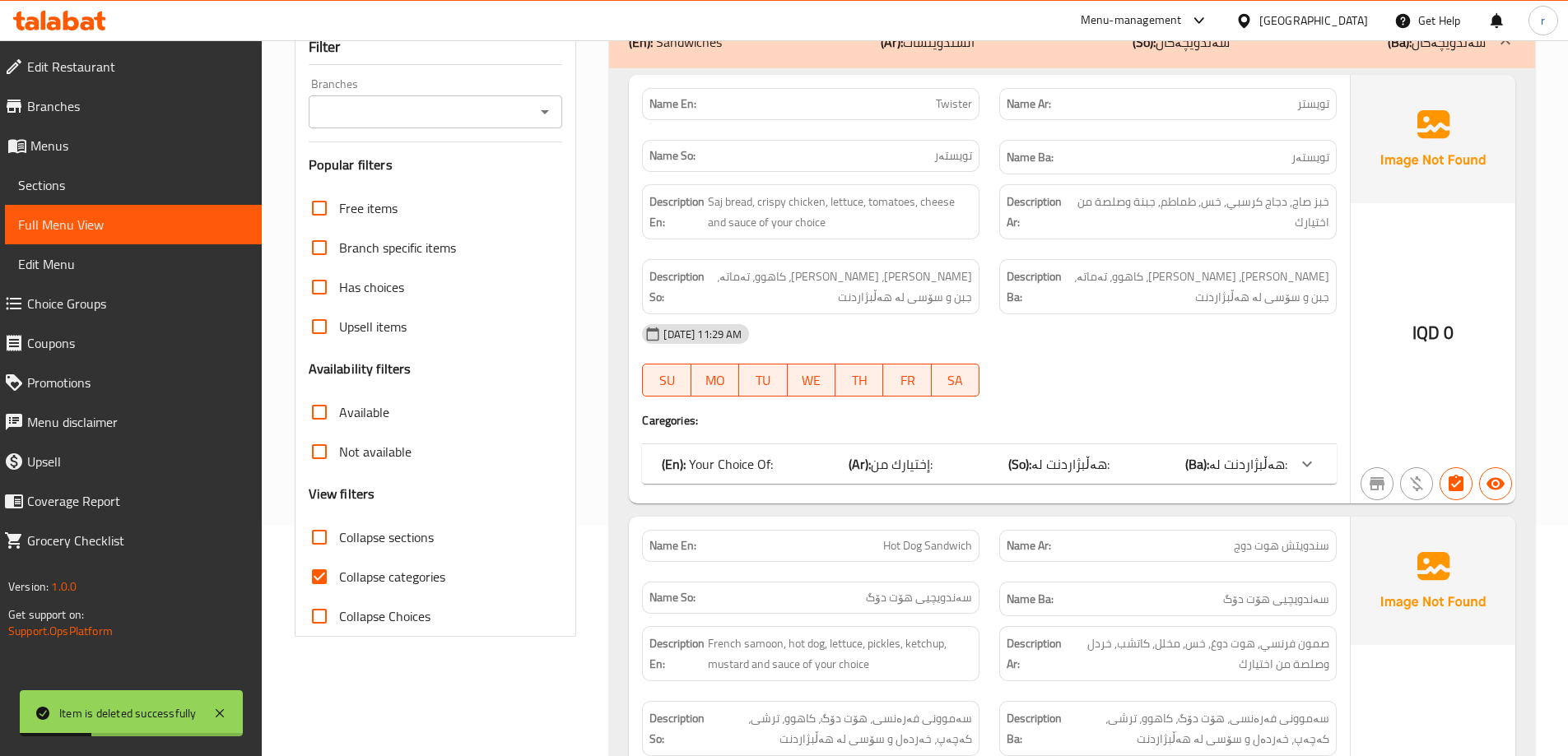
click at [328, 580] on input "Collapse categories" at bounding box center [318, 576] width 39 height 39
checkbox input "false"
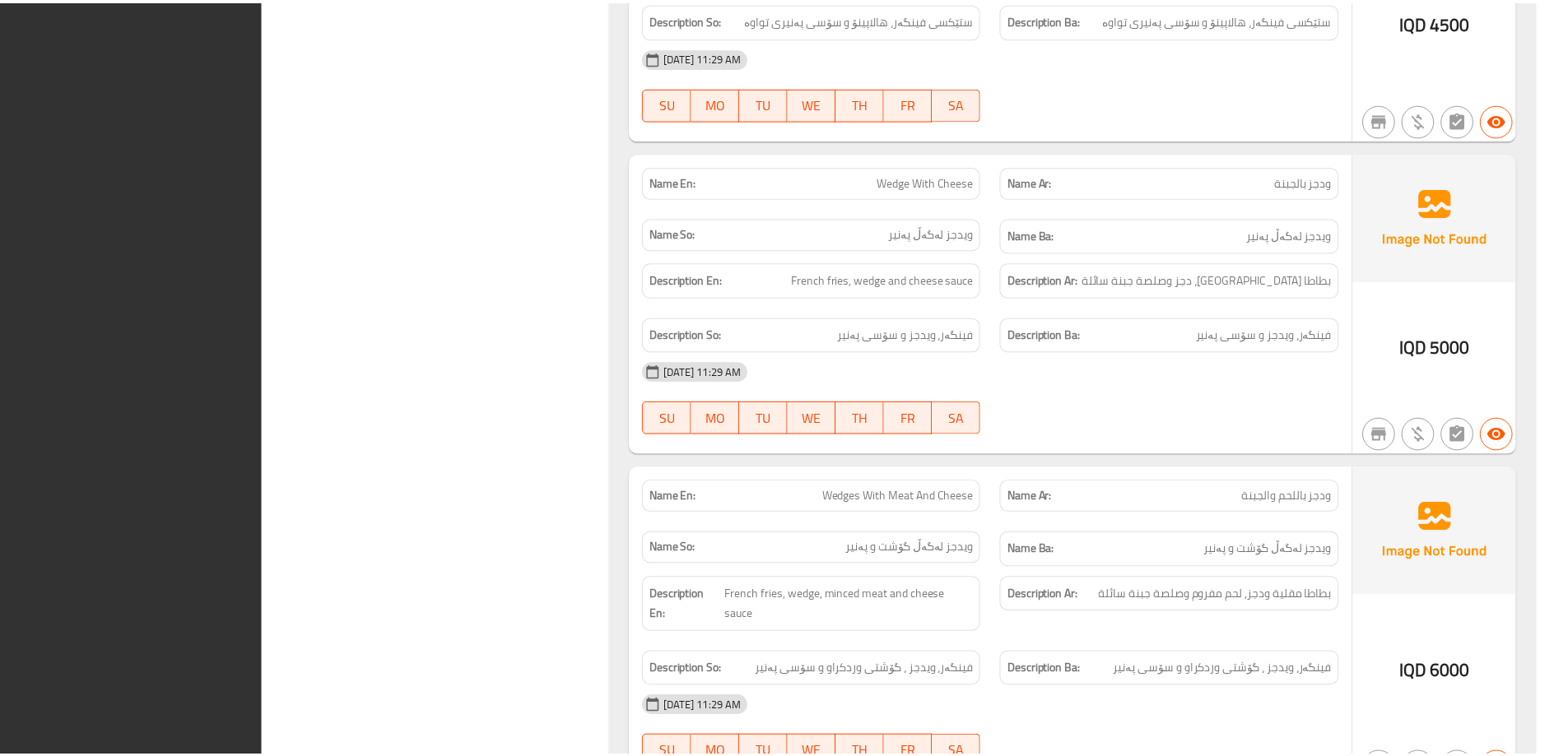
scroll to position [7502, 0]
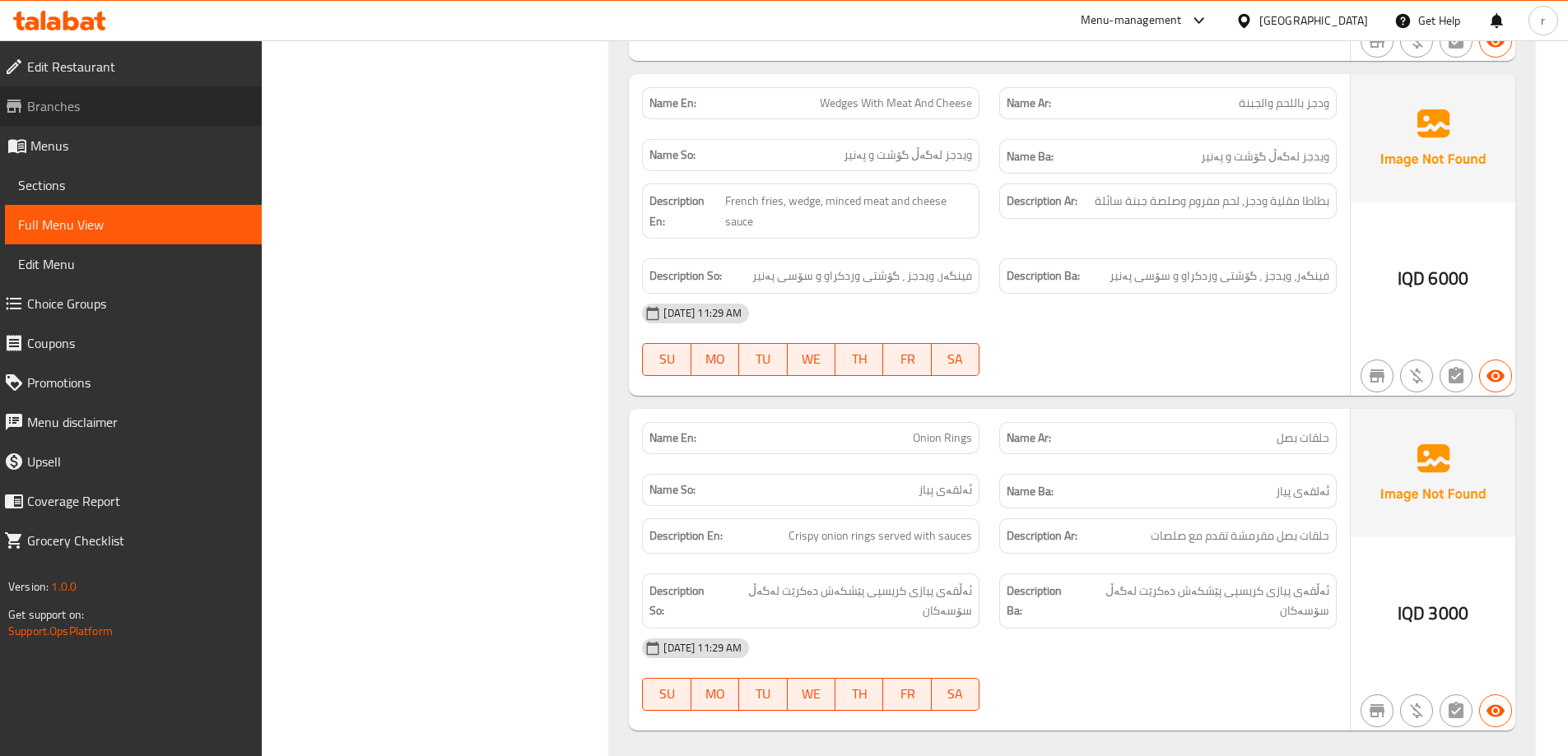
click at [115, 104] on span "Branches" at bounding box center [137, 106] width 221 height 20
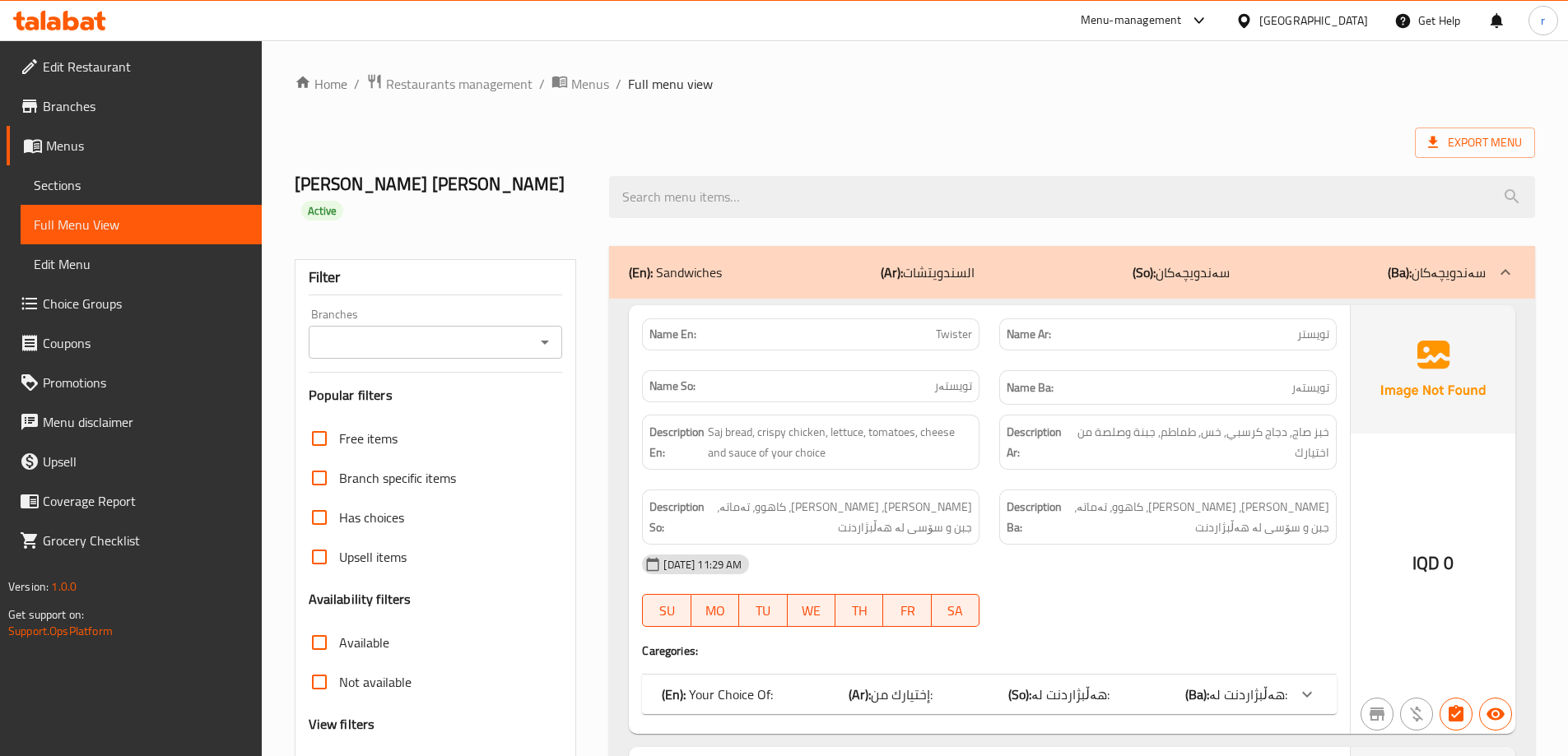
click at [183, 156] on link "Menus" at bounding box center [134, 145] width 255 height 39
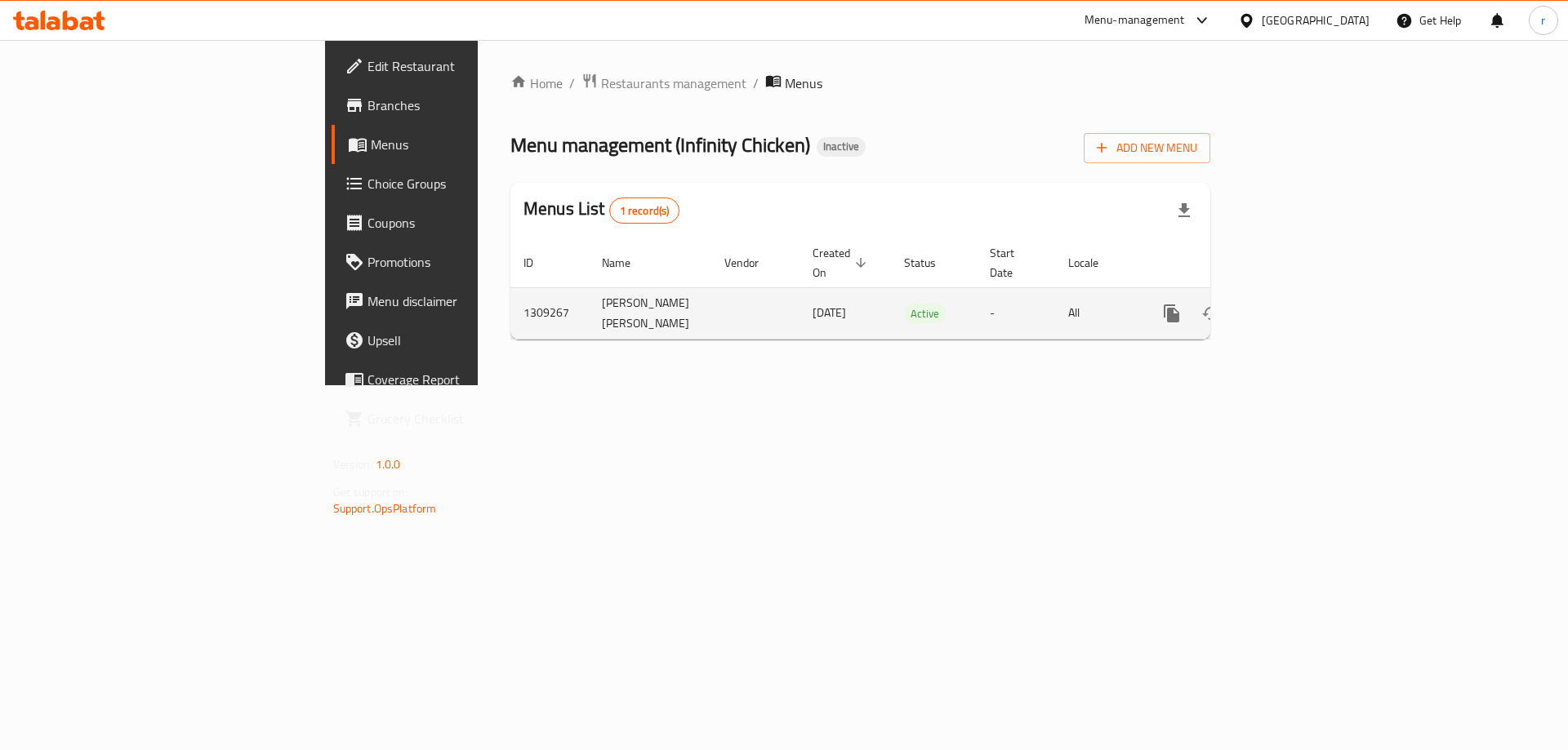
click at [1299, 313] on icon "enhanced table" at bounding box center [1289, 313] width 20 height 20
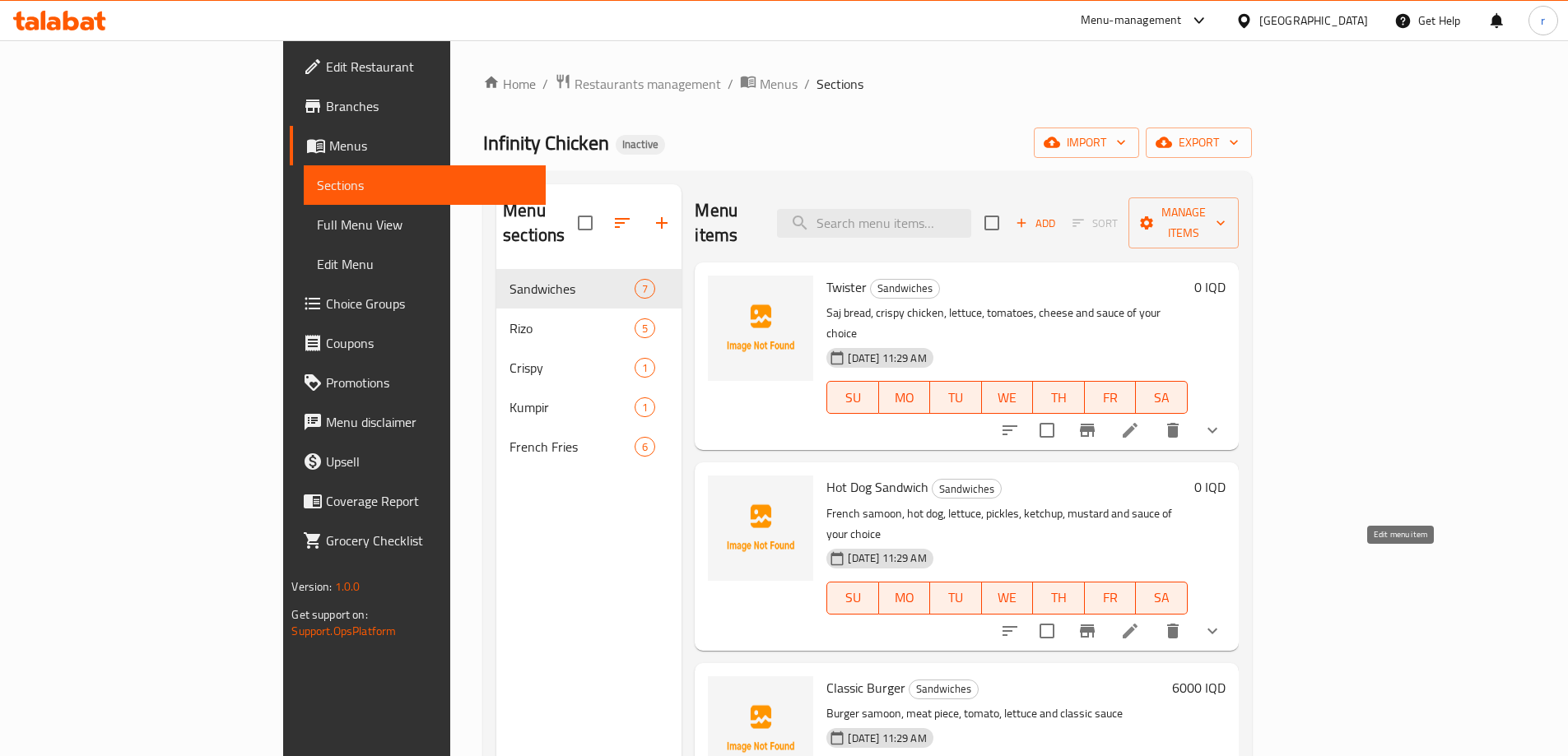
click at [1140, 622] on icon at bounding box center [1130, 632] width 20 height 20
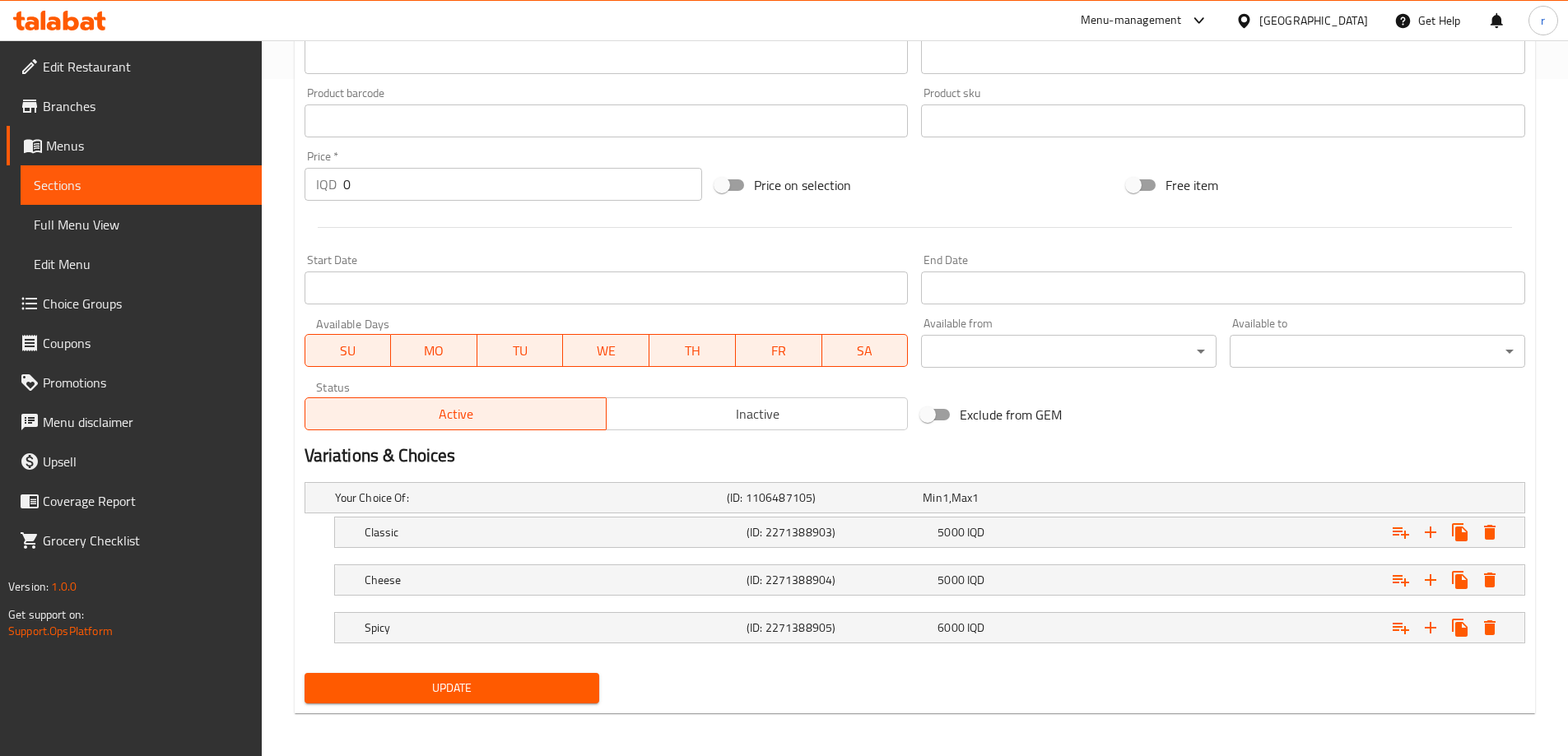
scroll to position [680, 0]
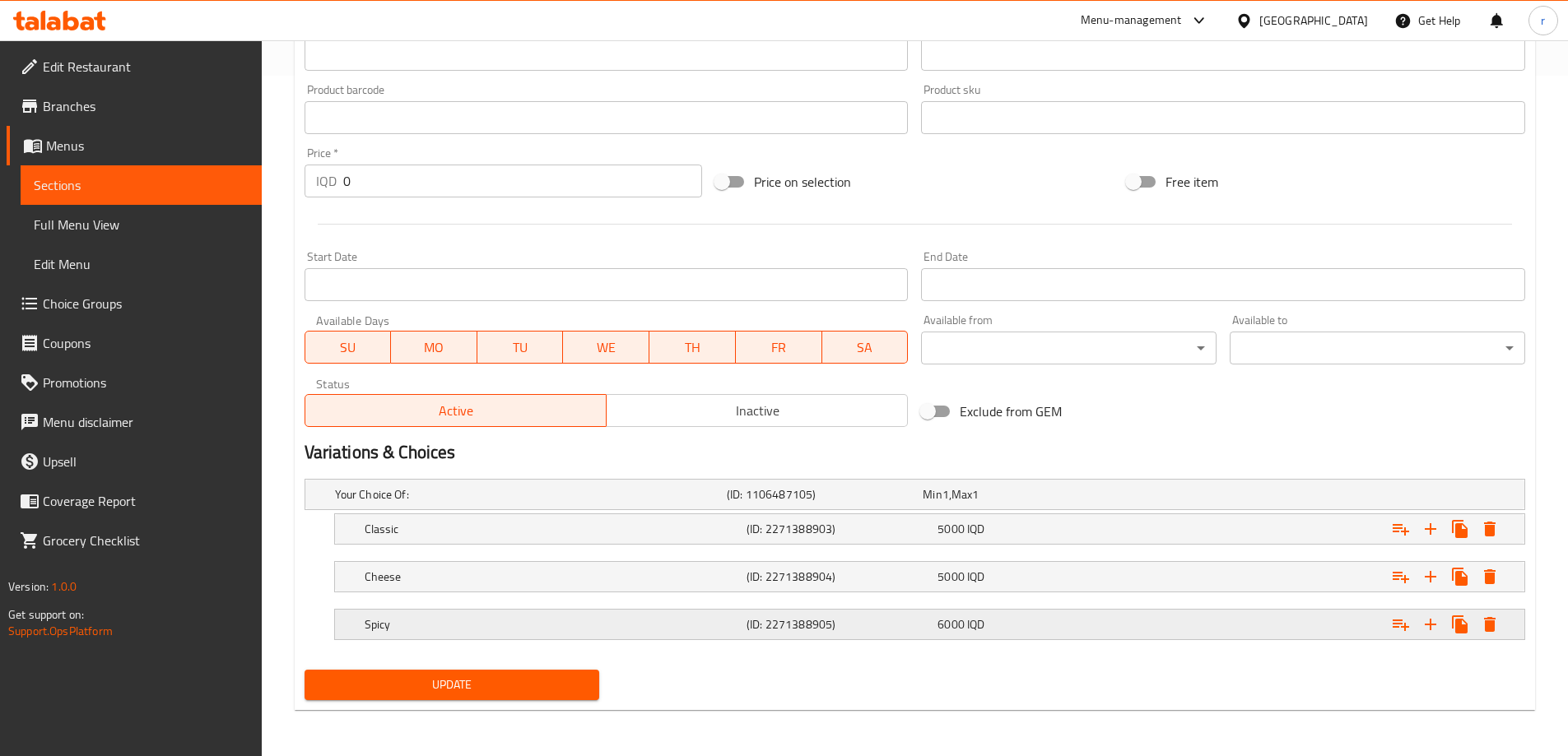
click at [715, 503] on h5 "Spicy" at bounding box center [527, 495] width 385 height 17
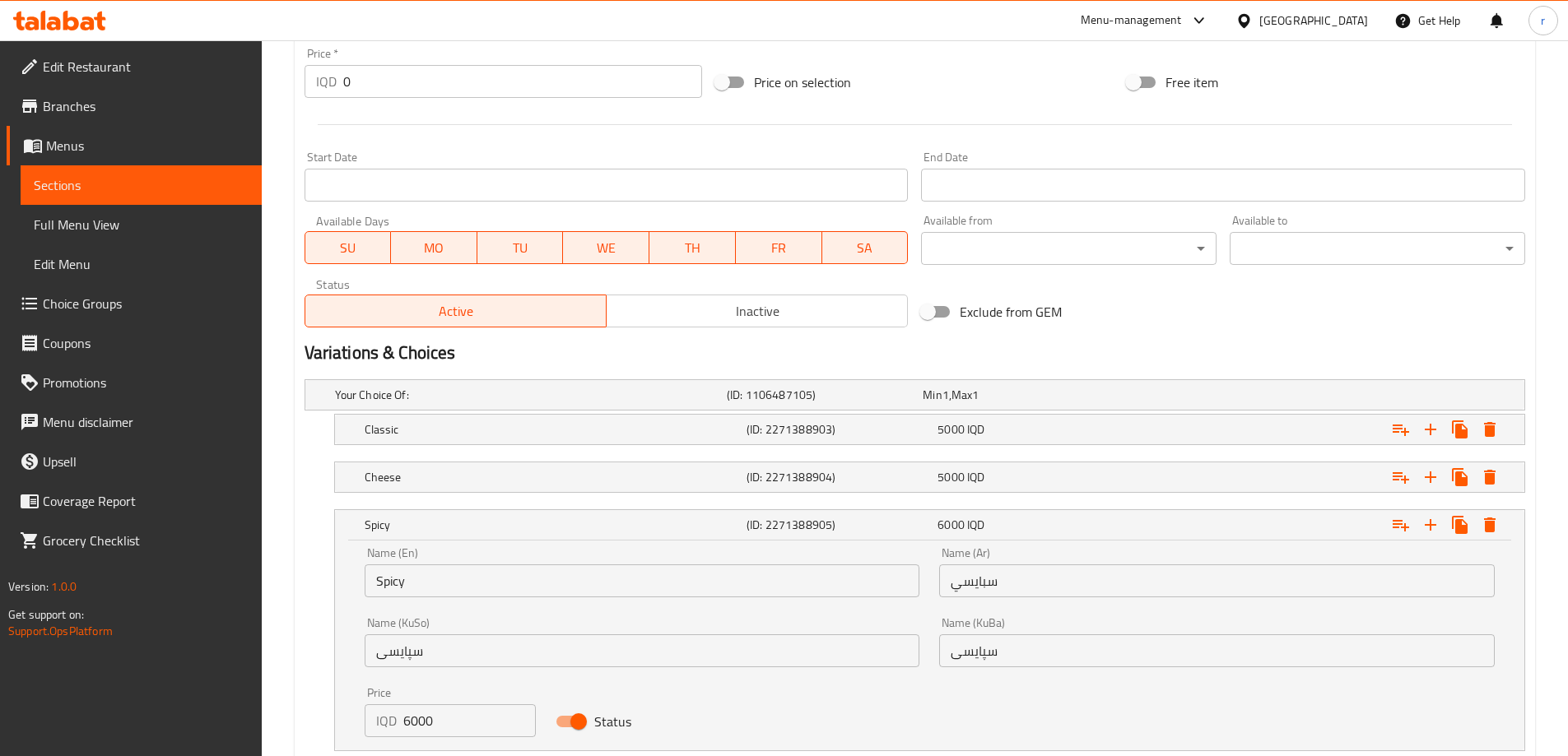
scroll to position [890, 0]
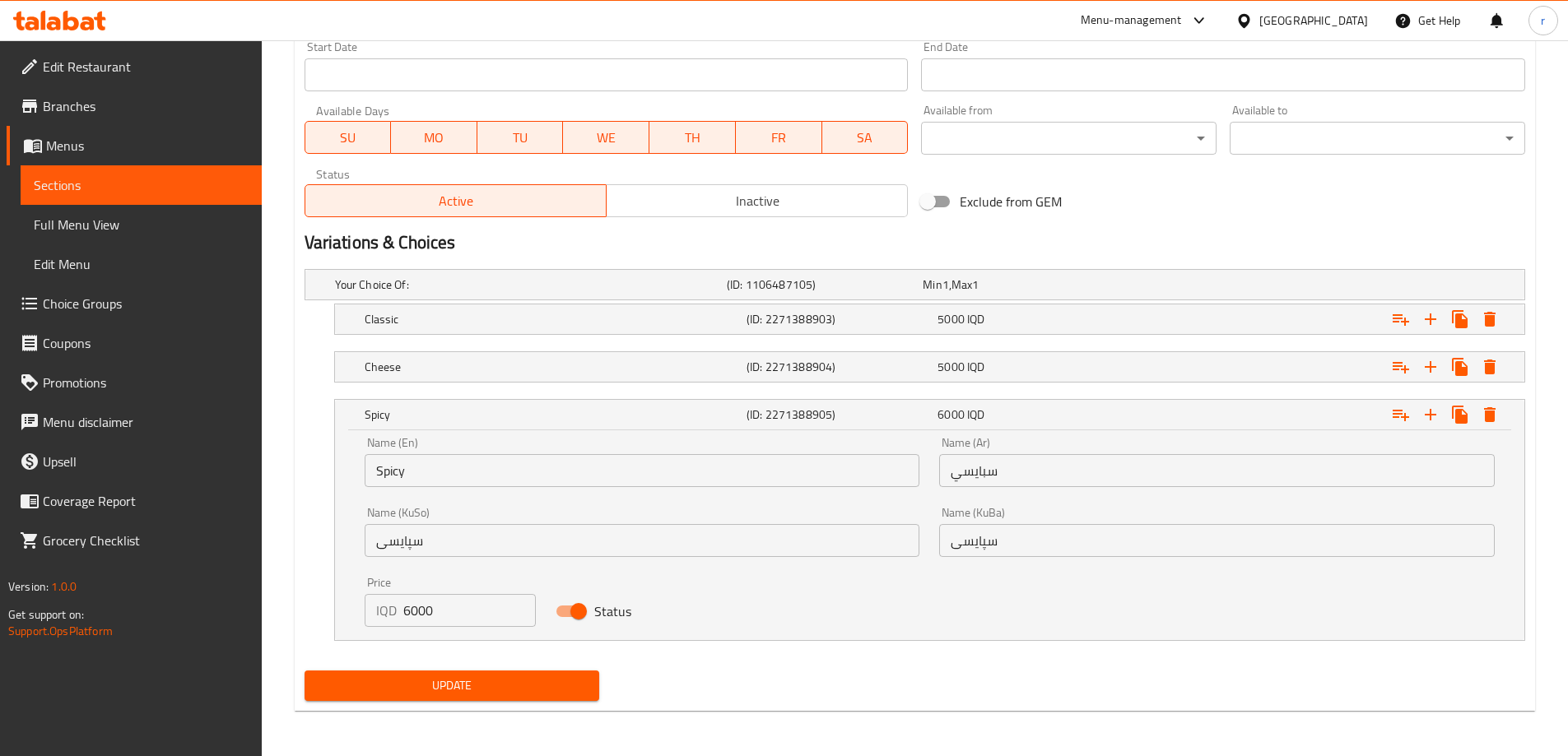
drag, startPoint x: 460, startPoint y: 479, endPoint x: 249, endPoint y: 467, distance: 211.3
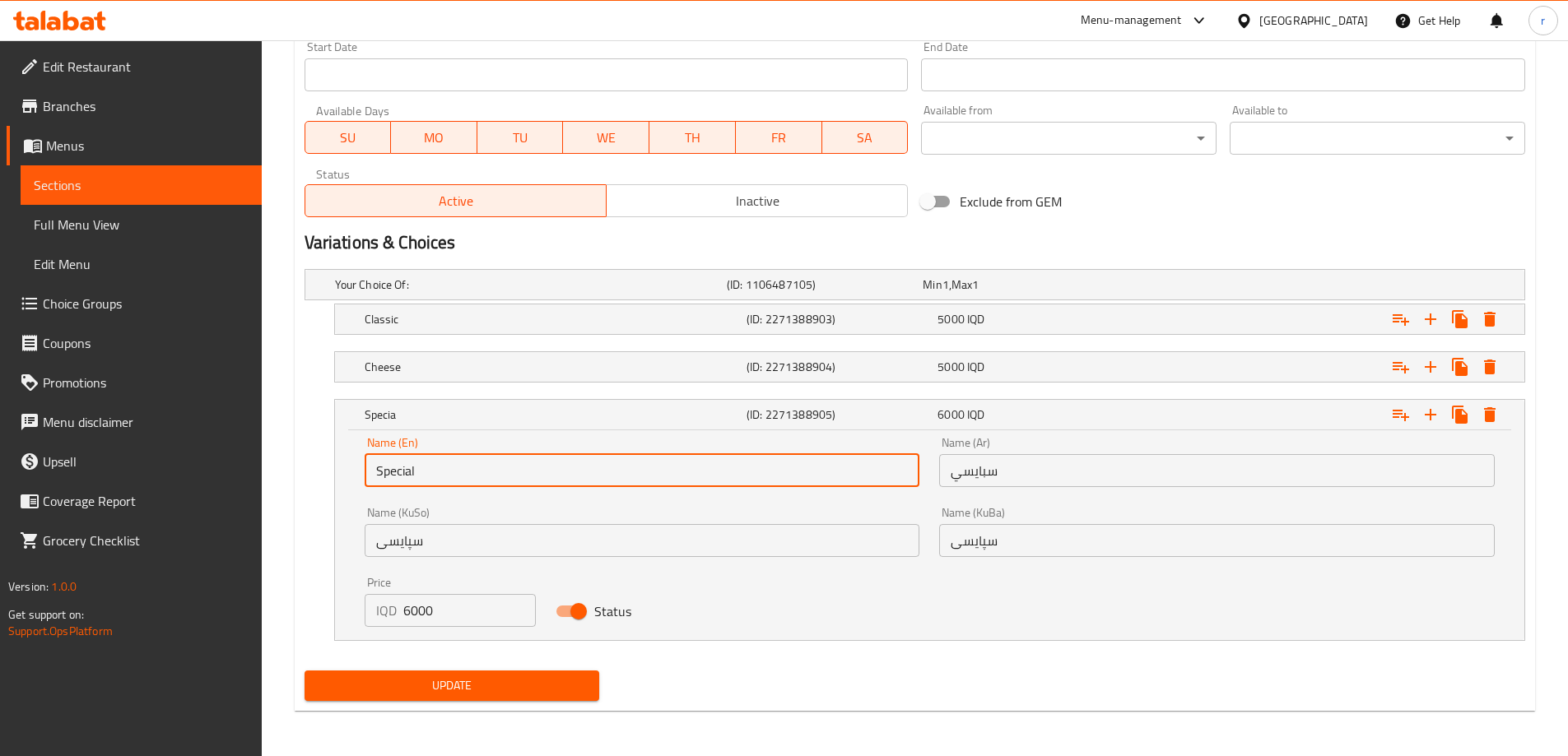
type input "Special"
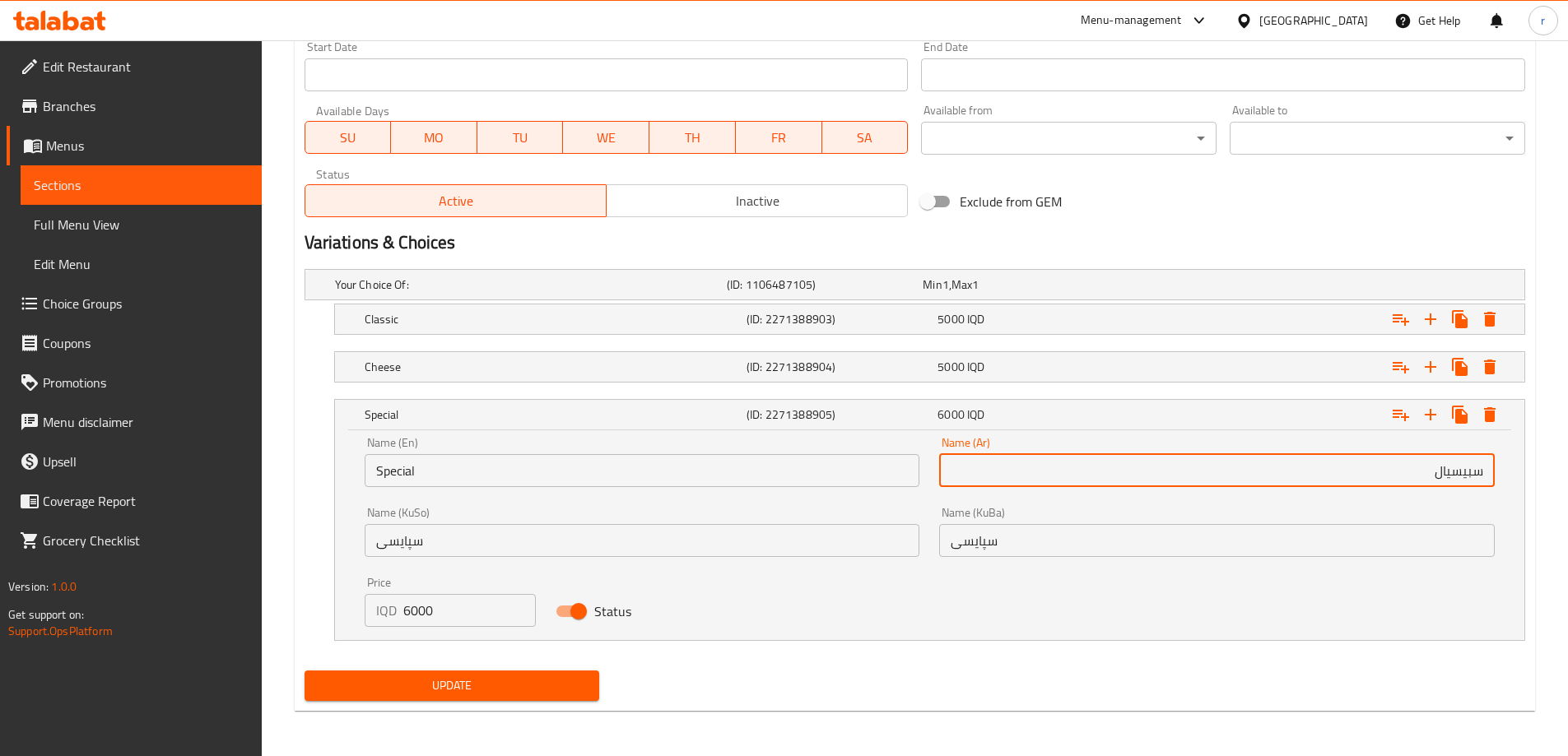
type input "سبيسيال"
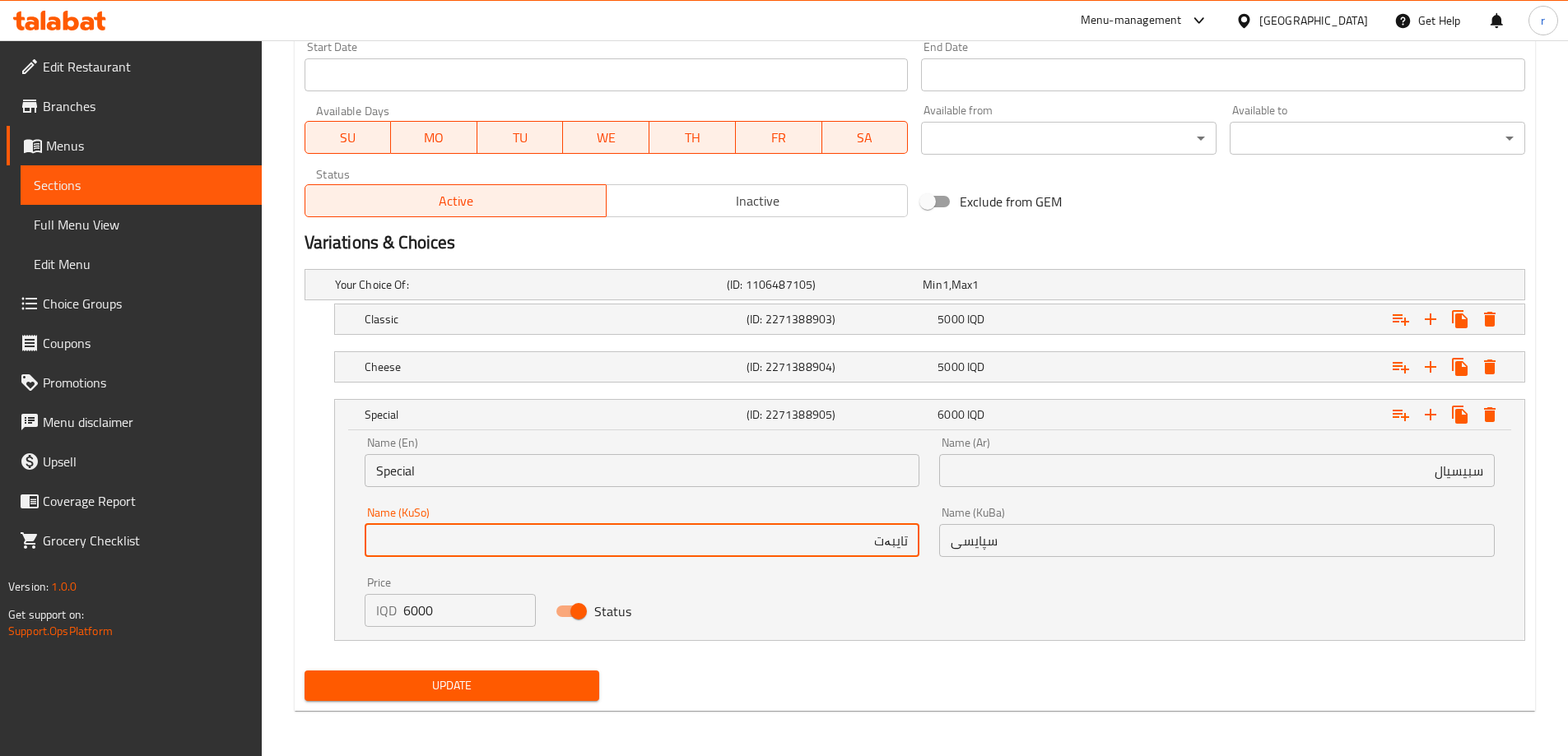
type input "تایبەت"
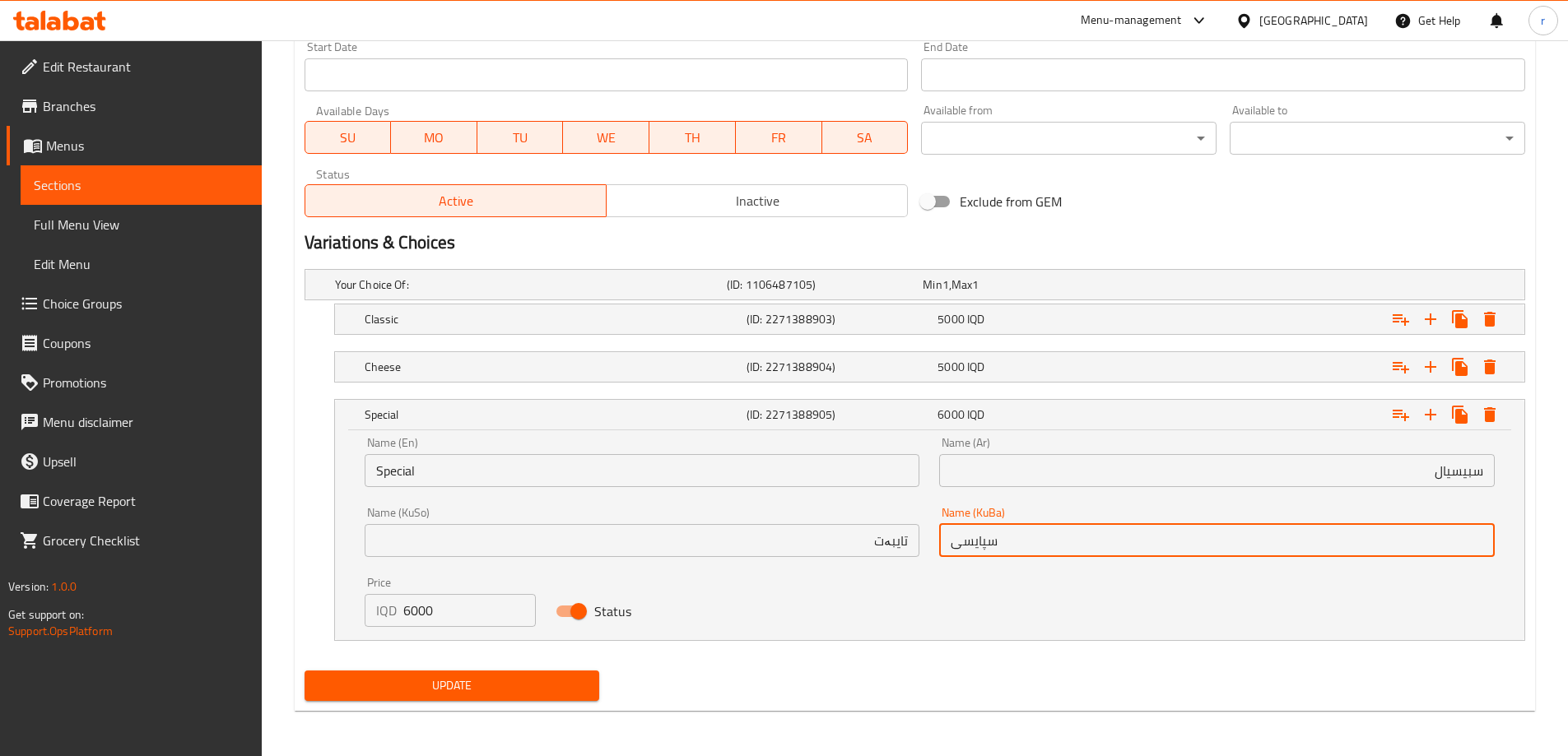
paste input "ایبەت"
type input "تایبەت"
click at [452, 679] on span "Update" at bounding box center [452, 686] width 269 height 21
